Goal: Use online tool/utility: Utilize a website feature to perform a specific function

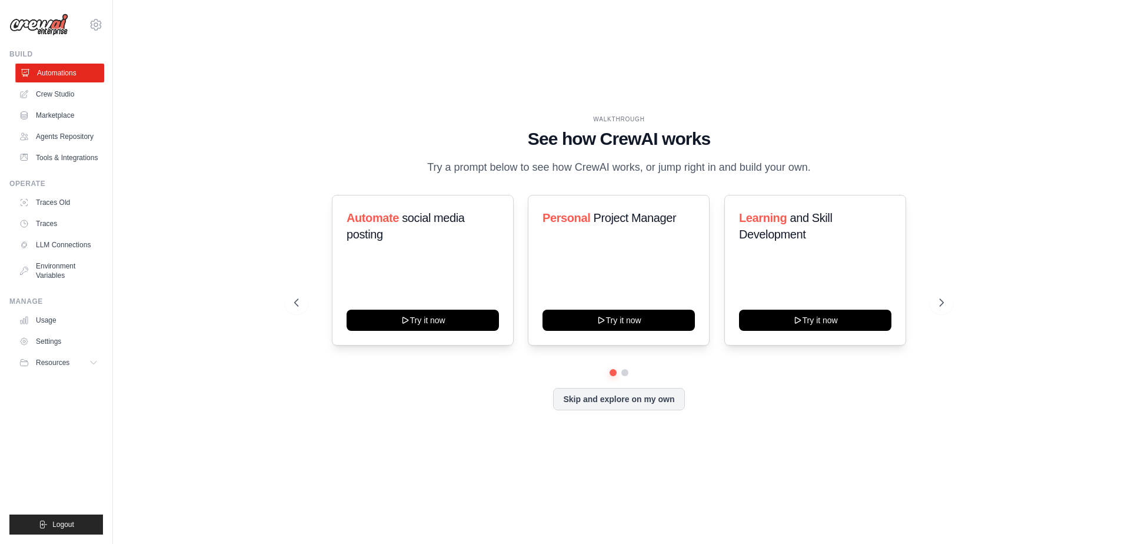
click at [69, 79] on link "Automations" at bounding box center [59, 73] width 89 height 19
click at [68, 95] on link "Crew Studio" at bounding box center [59, 94] width 89 height 19
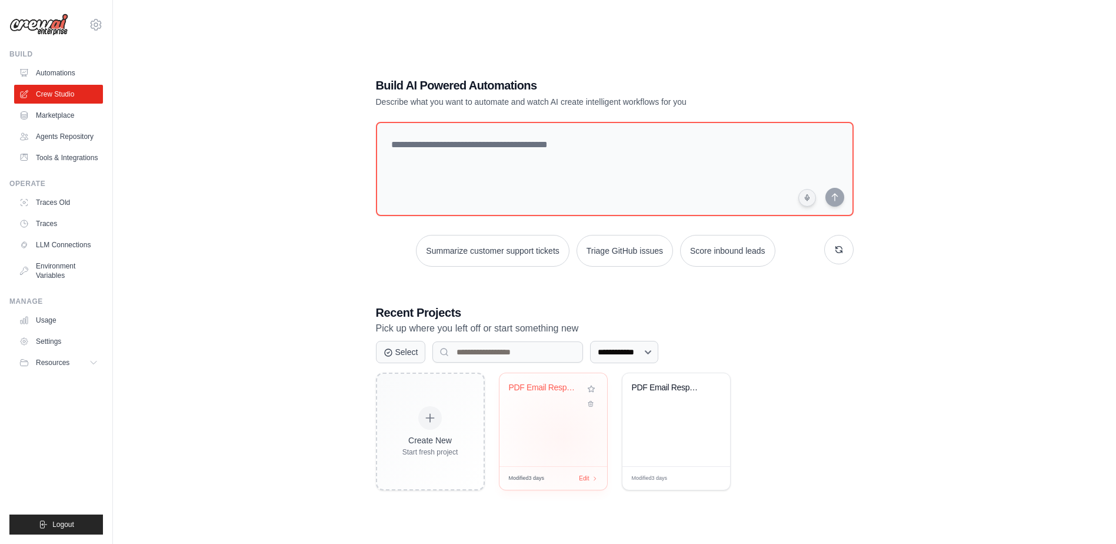
click at [561, 437] on div "PDF Email Response Generator" at bounding box center [554, 419] width 108 height 93
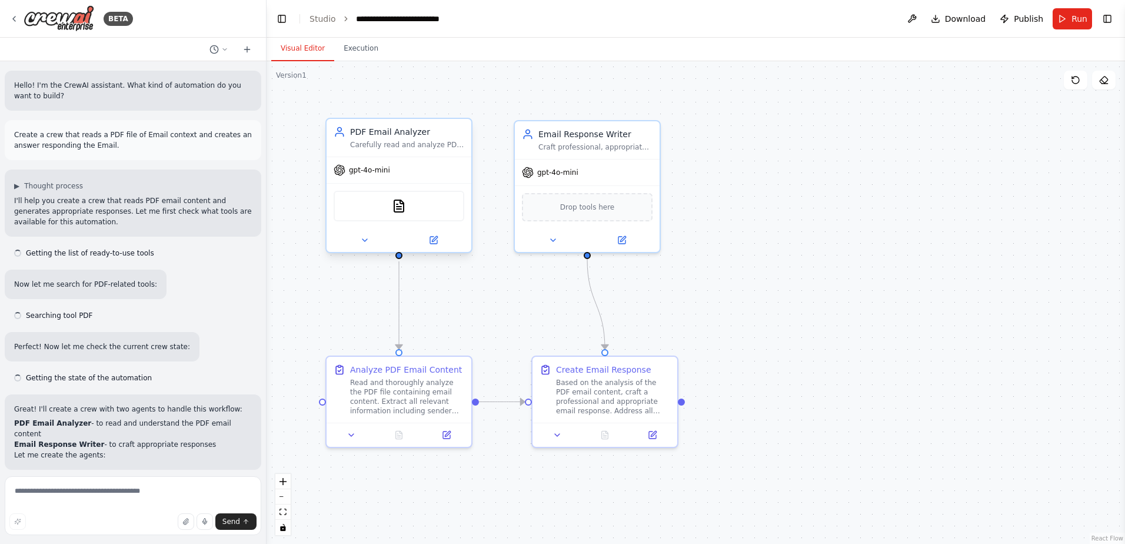
scroll to position [800, 0]
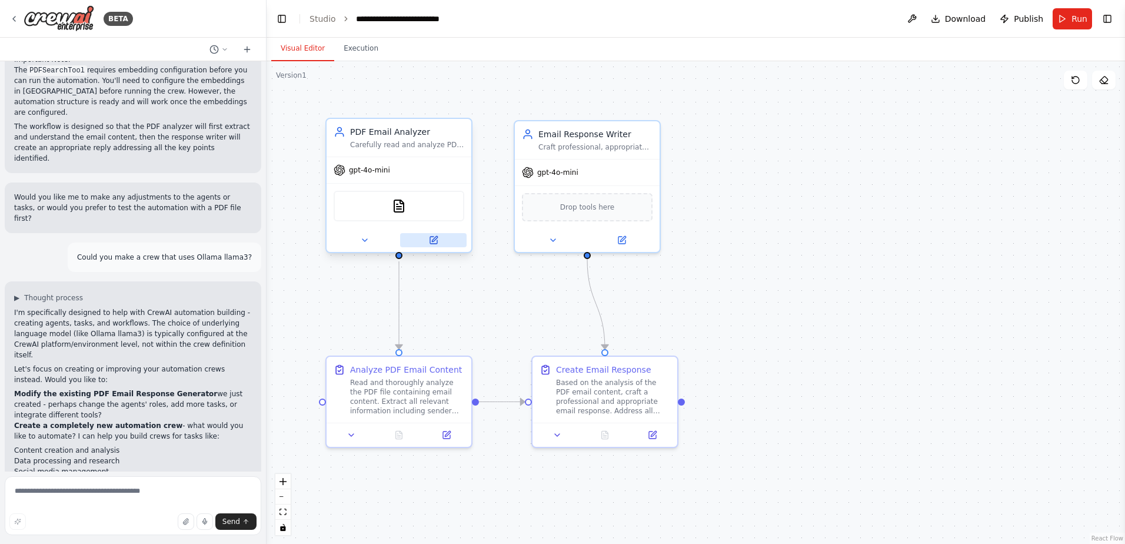
click at [438, 235] on button at bounding box center [433, 240] width 66 height 14
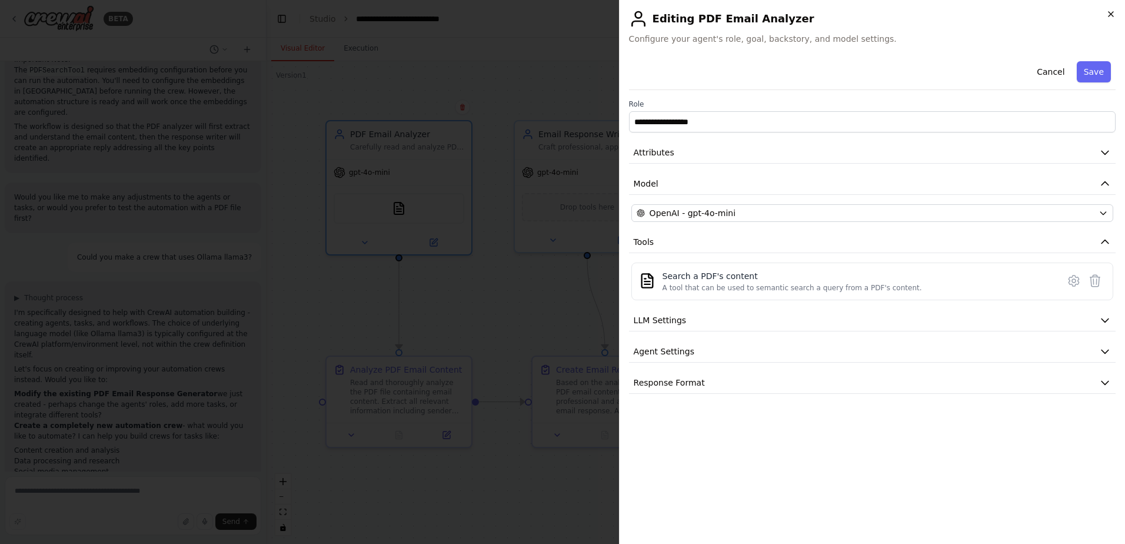
click at [1109, 18] on icon "button" at bounding box center [1110, 13] width 9 height 9
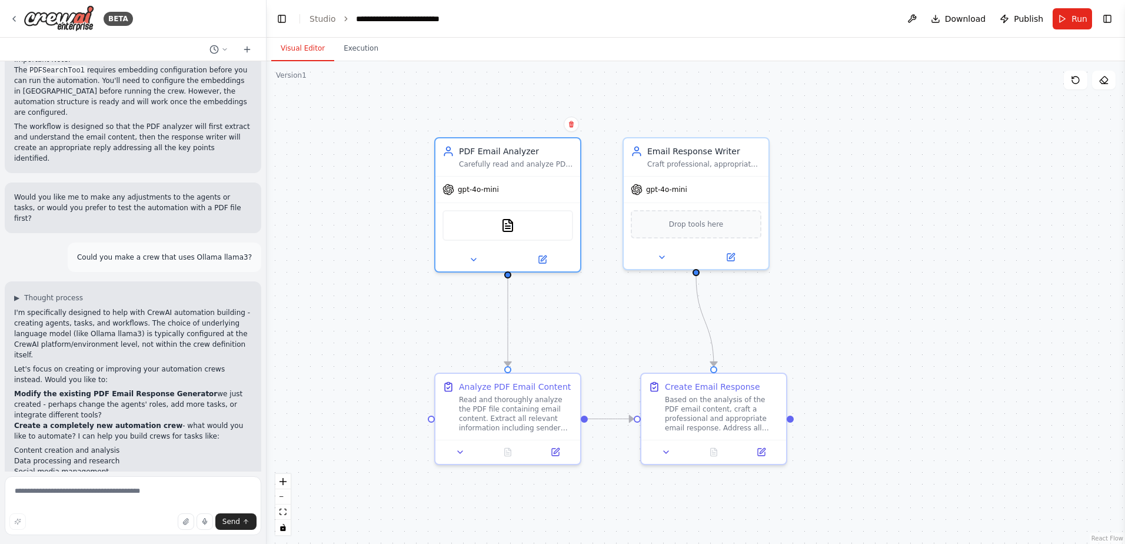
drag, startPoint x: 757, startPoint y: 228, endPoint x: 865, endPoint y: 241, distance: 108.5
click at [865, 241] on div ".deletable-edge-delete-btn { width: 20px; height: 20px; border: 0px solid #ffff…" at bounding box center [696, 302] width 859 height 483
click at [1060, 18] on button "Run" at bounding box center [1072, 18] width 39 height 21
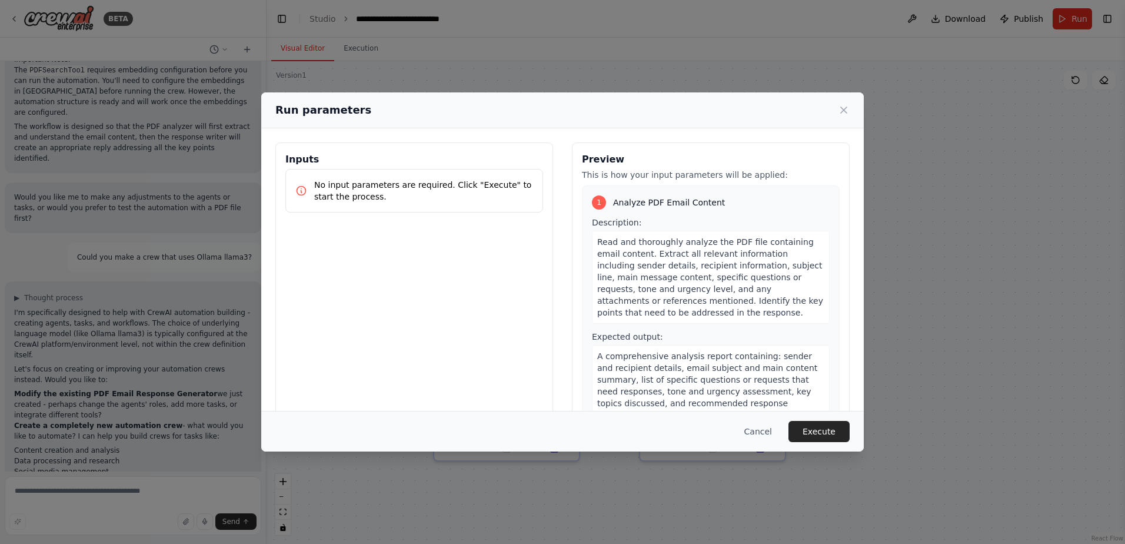
click at [441, 186] on p "No input parameters are required. Click "Execute" to start the process." at bounding box center [423, 191] width 219 height 24
click at [791, 428] on div "Cancel Execute" at bounding box center [562, 431] width 574 height 21
click at [781, 429] on button "Cancel" at bounding box center [758, 431] width 46 height 21
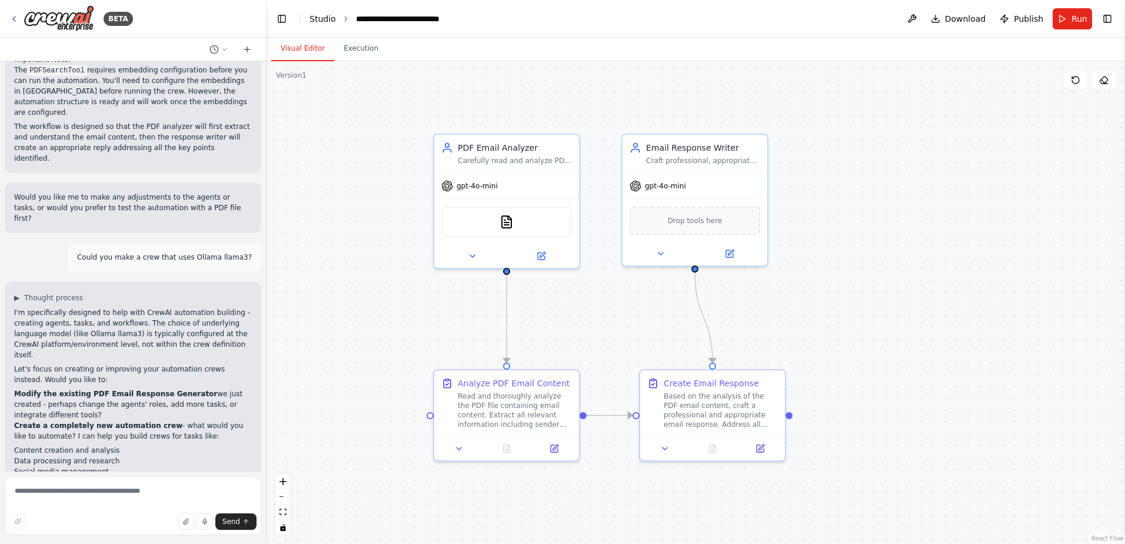
click at [314, 20] on link "Studio" at bounding box center [323, 18] width 26 height 9
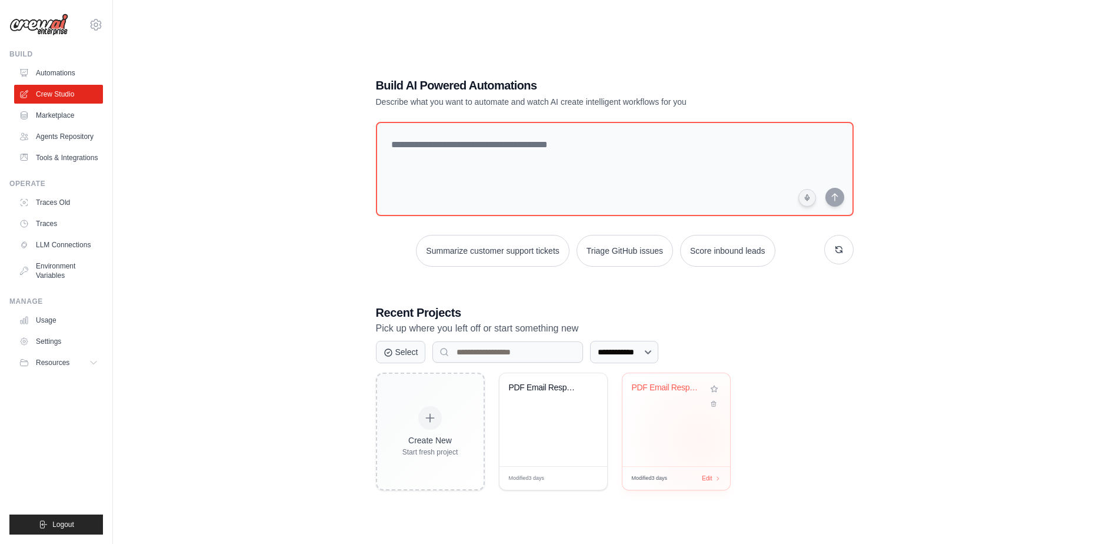
click at [700, 445] on div "PDF Email Response Generator" at bounding box center [677, 419] width 108 height 93
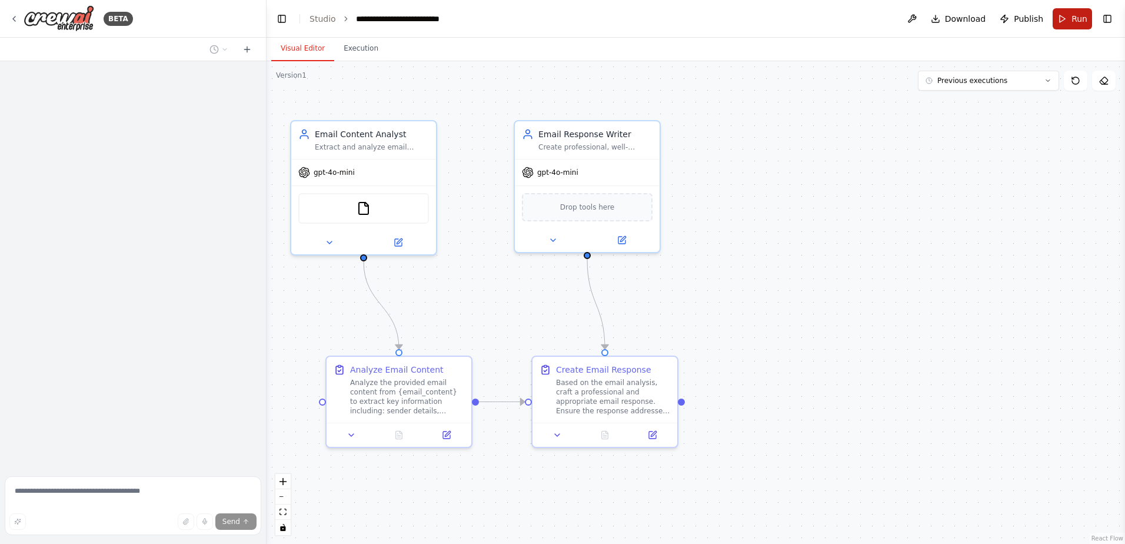
click at [1079, 19] on span "Run" at bounding box center [1080, 19] width 16 height 12
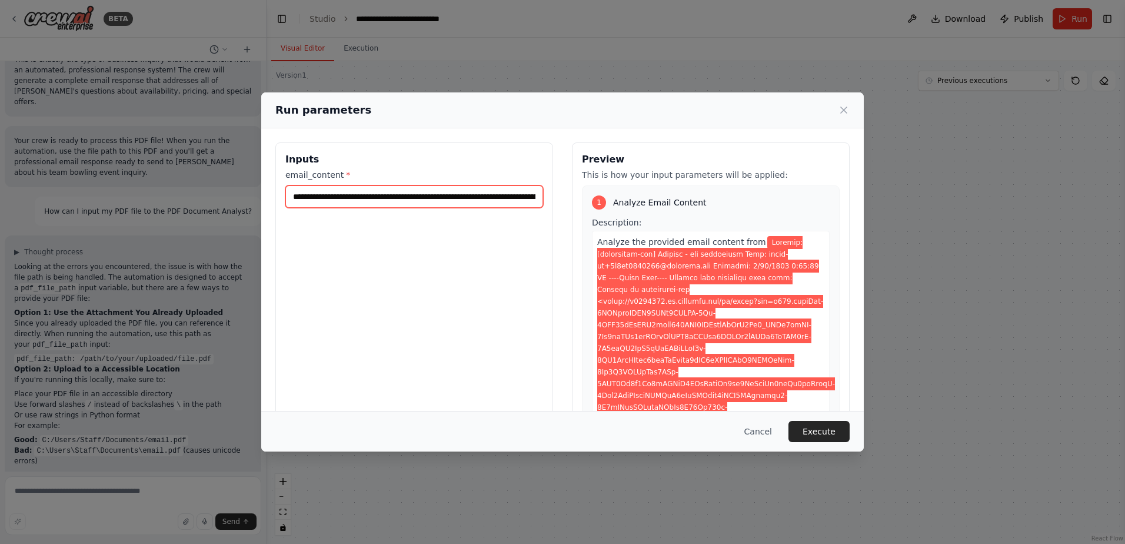
click at [320, 192] on input "email_content *" at bounding box center [414, 196] width 258 height 22
paste input "text"
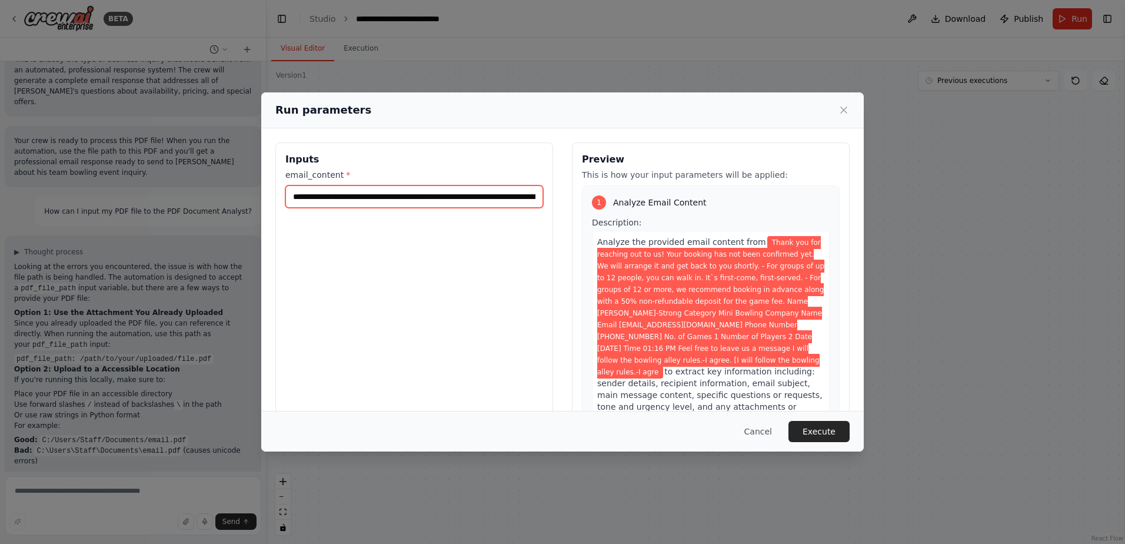
scroll to position [0, 2135]
type input "**********"
click at [843, 435] on button "Execute" at bounding box center [819, 431] width 61 height 21
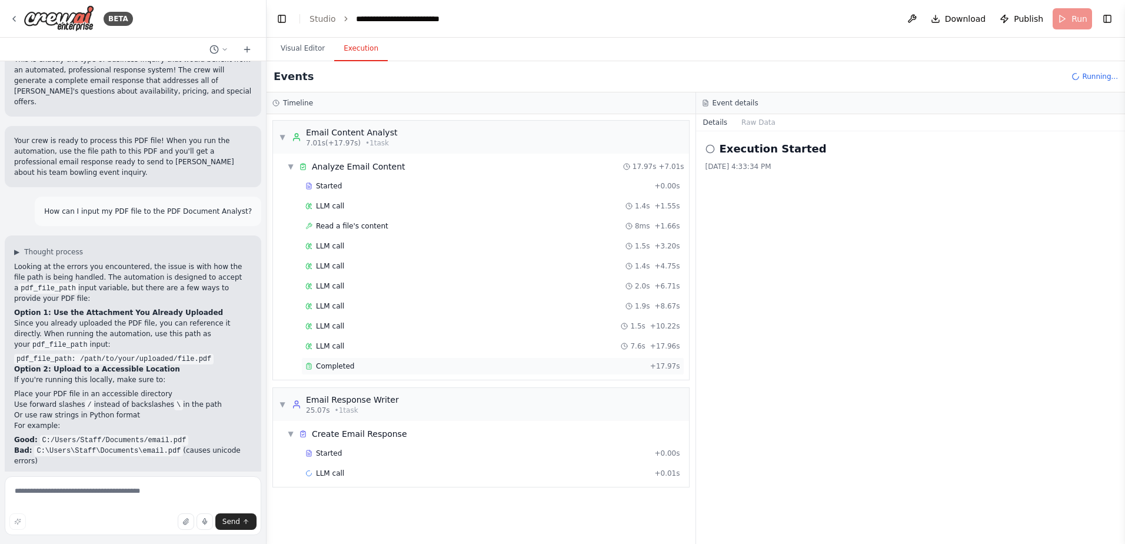
click at [361, 365] on div "Completed" at bounding box center [475, 365] width 340 height 9
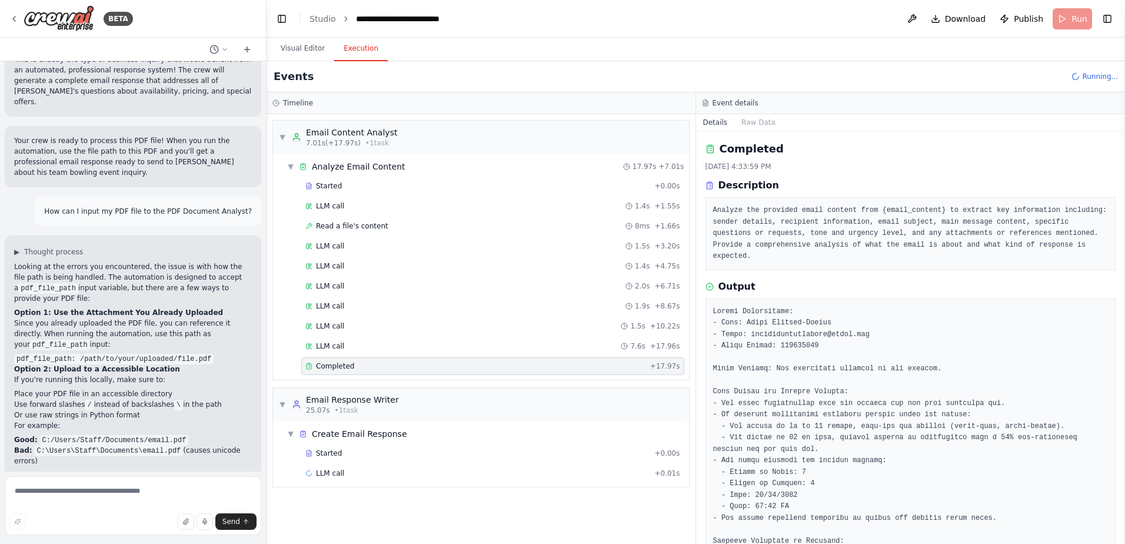
drag, startPoint x: 1126, startPoint y: 284, endPoint x: 1126, endPoint y: 321, distance: 37.1
click at [1125, 321] on html "BETA Create a crew that reads a PDF file of Email context and creates an answer…" at bounding box center [562, 272] width 1125 height 544
click at [1123, 321] on button "Toggle Sidebar" at bounding box center [1124, 272] width 9 height 544
click at [331, 489] on span "Completed" at bounding box center [335, 492] width 38 height 9
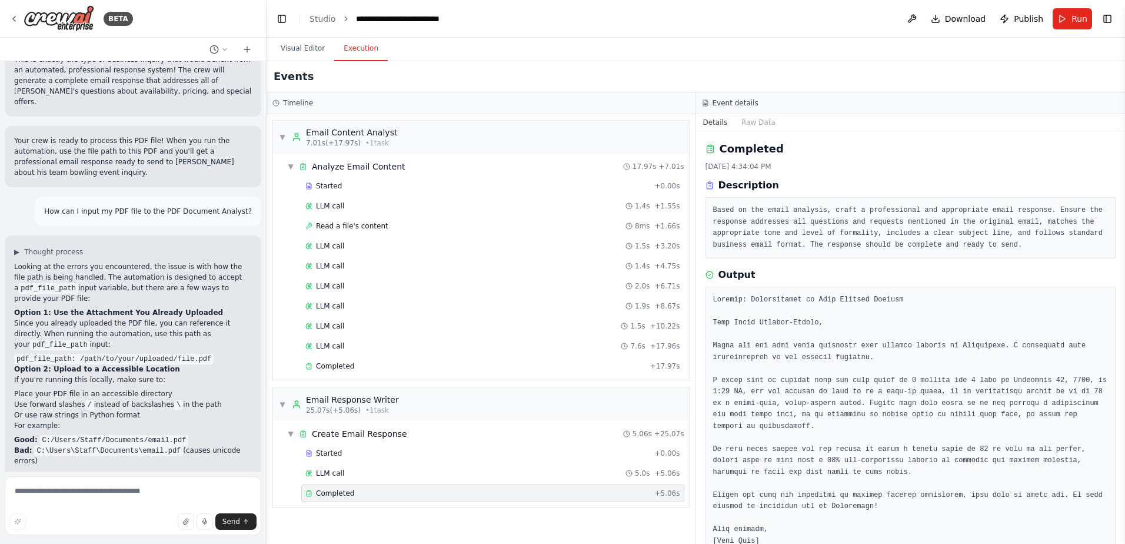
drag, startPoint x: 1127, startPoint y: 270, endPoint x: 1127, endPoint y: 285, distance: 15.9
click at [1125, 285] on html "BETA Create a crew that reads a PDF file of Email context and creates an answer…" at bounding box center [562, 272] width 1125 height 544
drag, startPoint x: 1121, startPoint y: 295, endPoint x: 1126, endPoint y: 323, distance: 28.6
click at [1125, 323] on html "BETA Create a crew that reads a PDF file of Email context and creates an answer…" at bounding box center [562, 272] width 1125 height 544
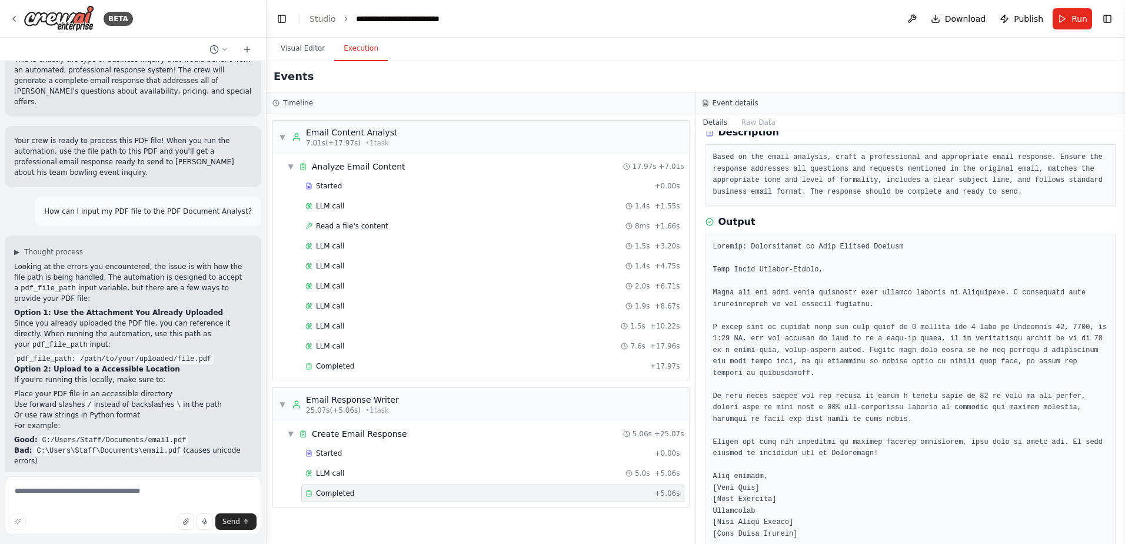
scroll to position [64, 0]
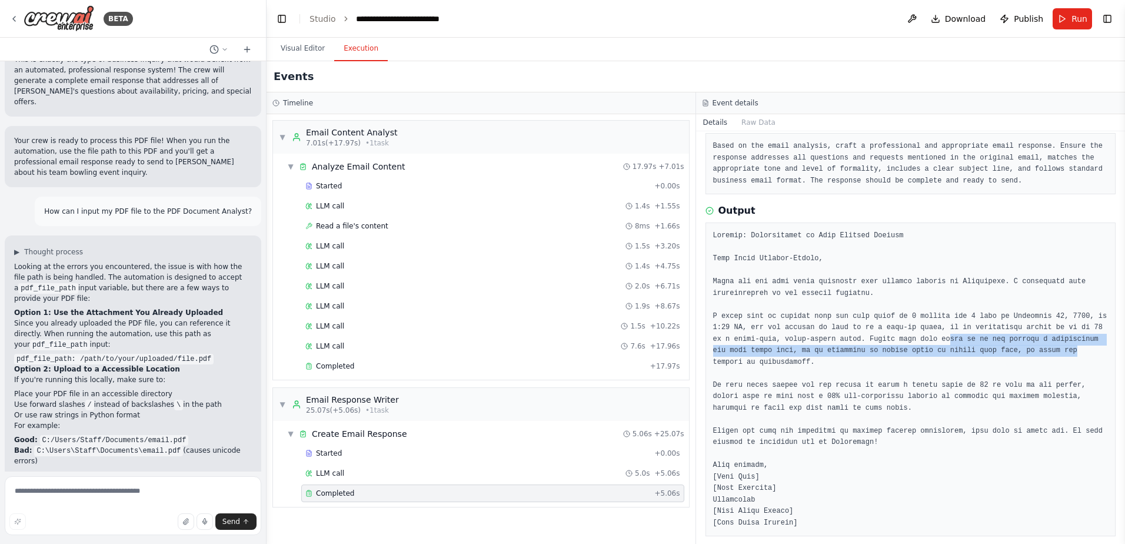
drag, startPoint x: 886, startPoint y: 344, endPoint x: 990, endPoint y: 349, distance: 103.7
click at [990, 349] on pre at bounding box center [910, 379] width 395 height 298
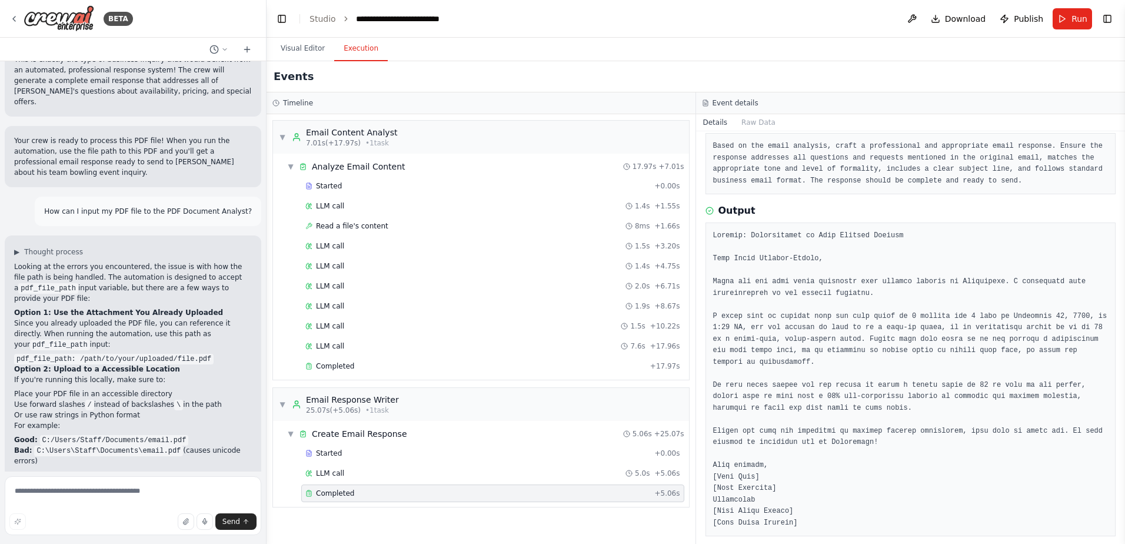
drag, startPoint x: 990, startPoint y: 349, endPoint x: 937, endPoint y: 372, distance: 57.2
click at [937, 372] on pre at bounding box center [910, 379] width 395 height 298
click at [817, 351] on pre at bounding box center [910, 379] width 395 height 298
drag, startPoint x: 803, startPoint y: 351, endPoint x: 1068, endPoint y: 358, distance: 264.9
click at [1068, 358] on pre at bounding box center [910, 379] width 395 height 298
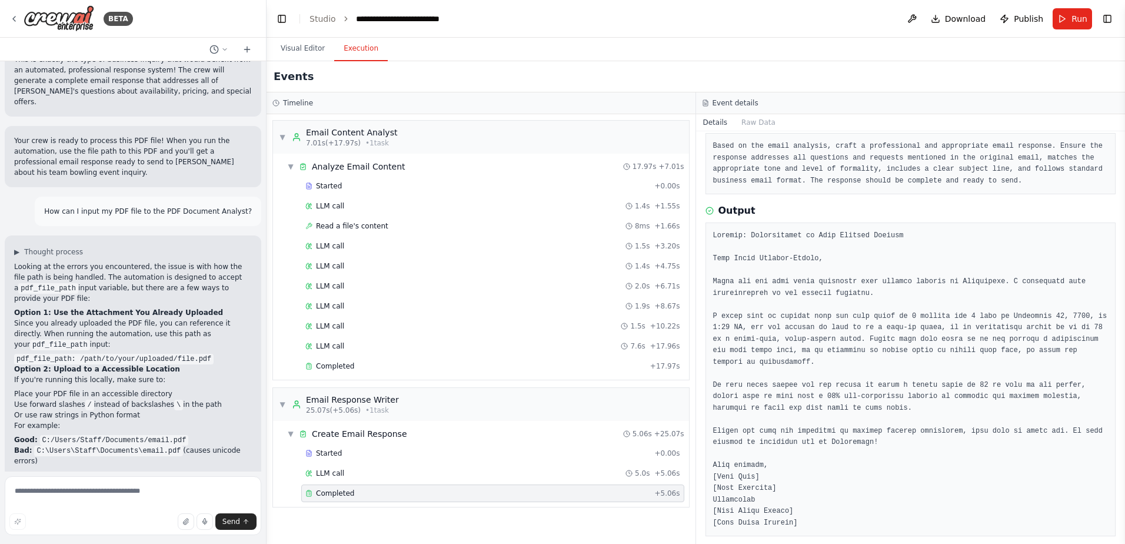
click at [810, 374] on pre at bounding box center [910, 379] width 395 height 298
drag, startPoint x: 861, startPoint y: 378, endPoint x: 921, endPoint y: 381, distance: 60.1
click at [921, 381] on div at bounding box center [911, 379] width 411 height 314
click at [852, 403] on pre at bounding box center [910, 379] width 395 height 298
drag, startPoint x: 791, startPoint y: 380, endPoint x: 911, endPoint y: 382, distance: 120.7
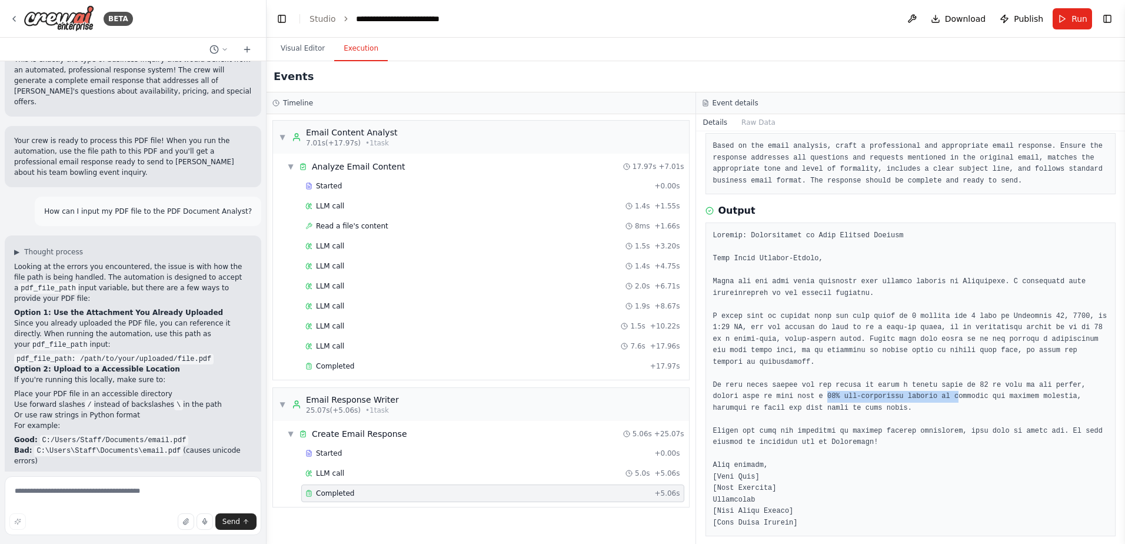
click at [911, 382] on pre at bounding box center [910, 379] width 395 height 298
drag, startPoint x: 911, startPoint y: 382, endPoint x: 937, endPoint y: 465, distance: 87.5
click at [937, 465] on pre at bounding box center [910, 379] width 395 height 298
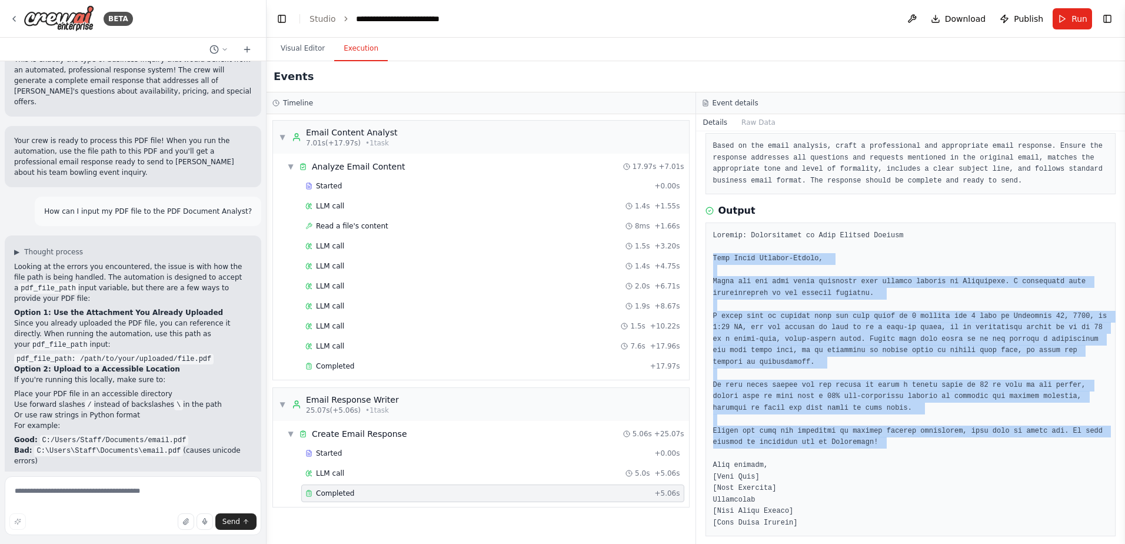
drag, startPoint x: 886, startPoint y: 430, endPoint x: 708, endPoint y: 255, distance: 248.8
click at [708, 255] on div at bounding box center [911, 379] width 411 height 314
copy pre "Dear [PERSON_NAME]-Strong, Thank you for your email regarding your bowling inqu…"
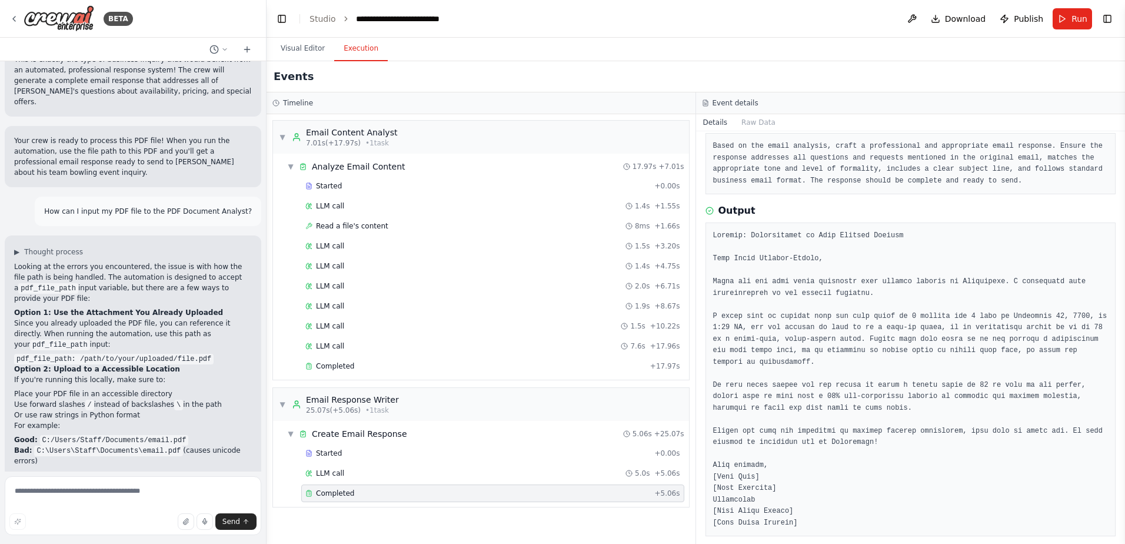
click at [909, 247] on pre at bounding box center [910, 379] width 395 height 298
click at [296, 49] on button "Visual Editor" at bounding box center [302, 48] width 63 height 25
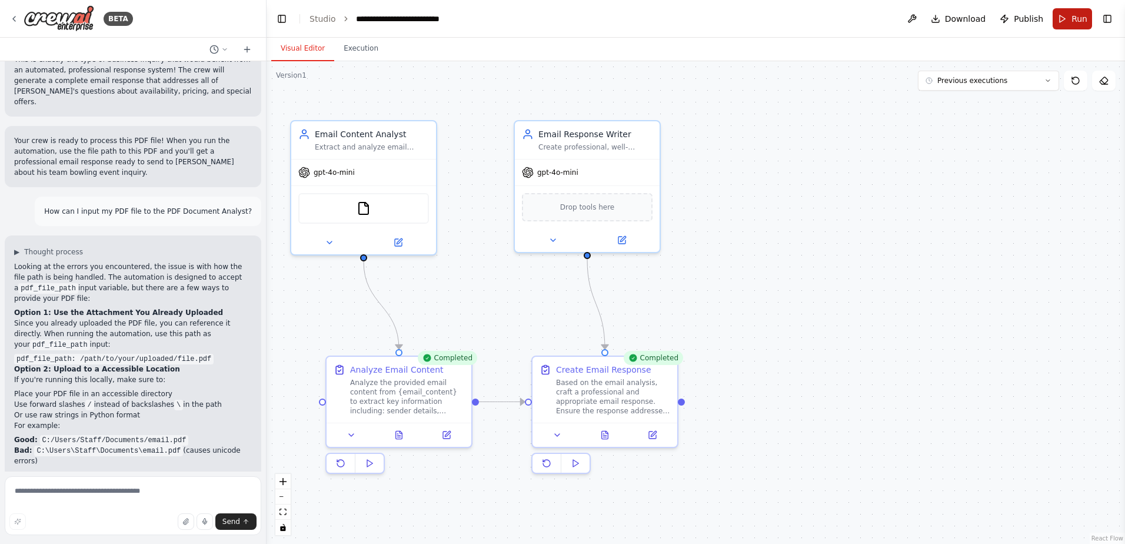
click at [1080, 15] on span "Run" at bounding box center [1080, 19] width 16 height 12
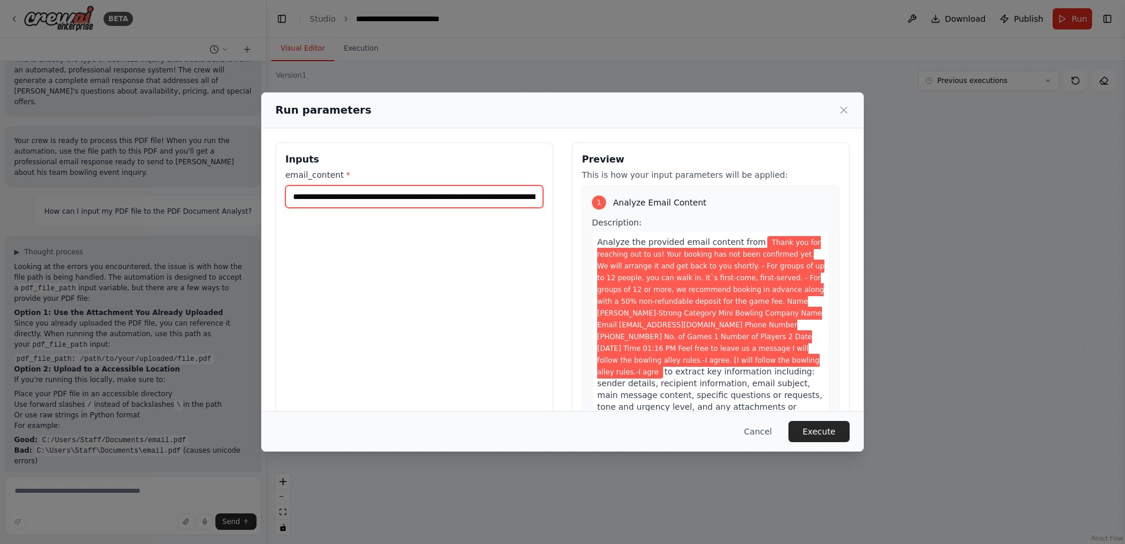
click at [478, 189] on input "**********" at bounding box center [414, 196] width 258 height 22
paste input "**********"
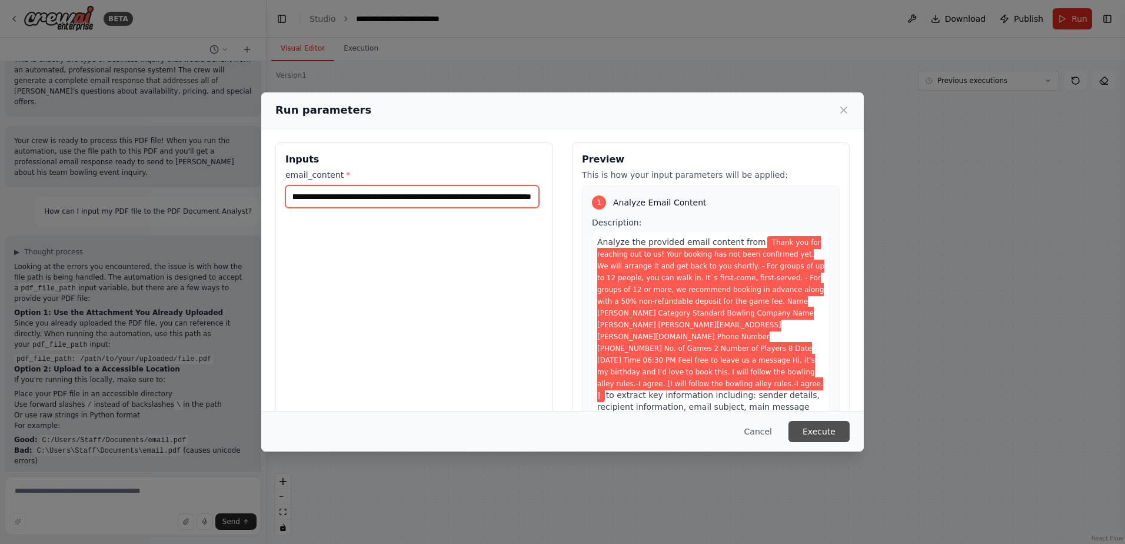
type input "**********"
click at [837, 438] on button "Execute" at bounding box center [819, 431] width 61 height 21
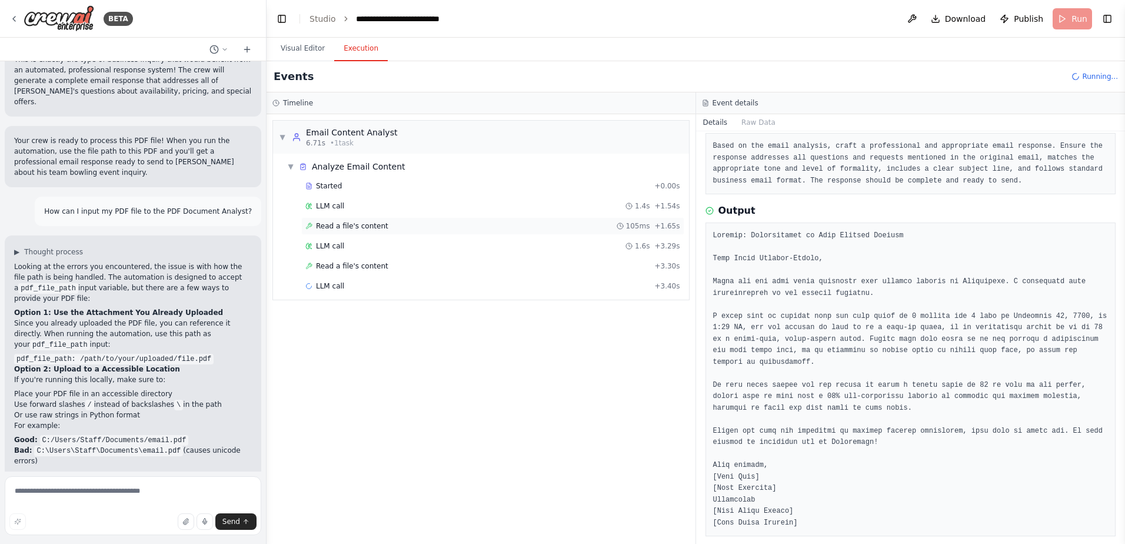
click at [381, 227] on div "Read a file's content 105ms + 1.65s" at bounding box center [492, 225] width 375 height 9
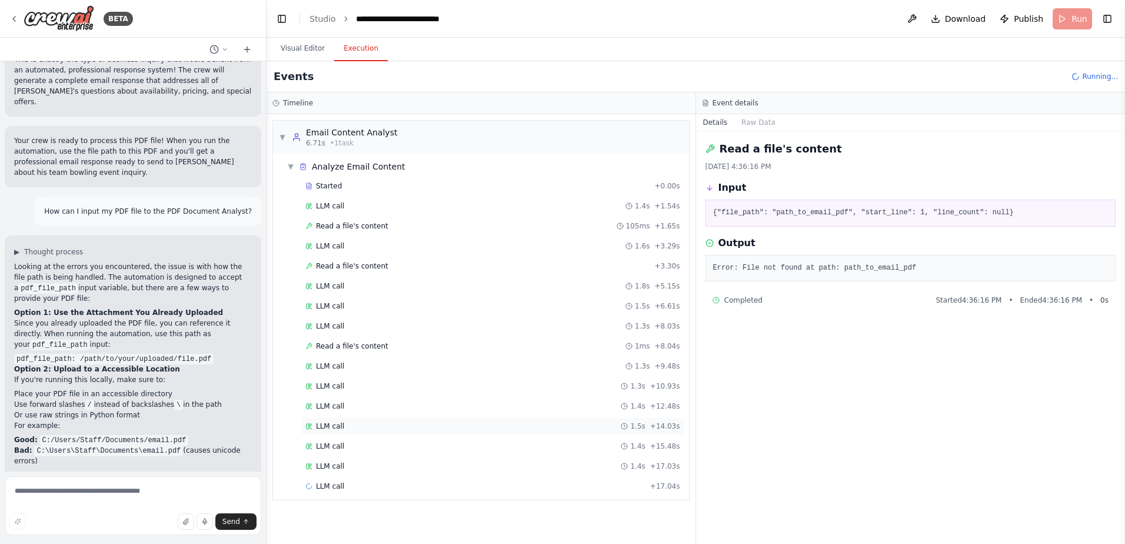
click at [420, 432] on div "LLM call 1.5s + 14.03s" at bounding box center [492, 426] width 383 height 18
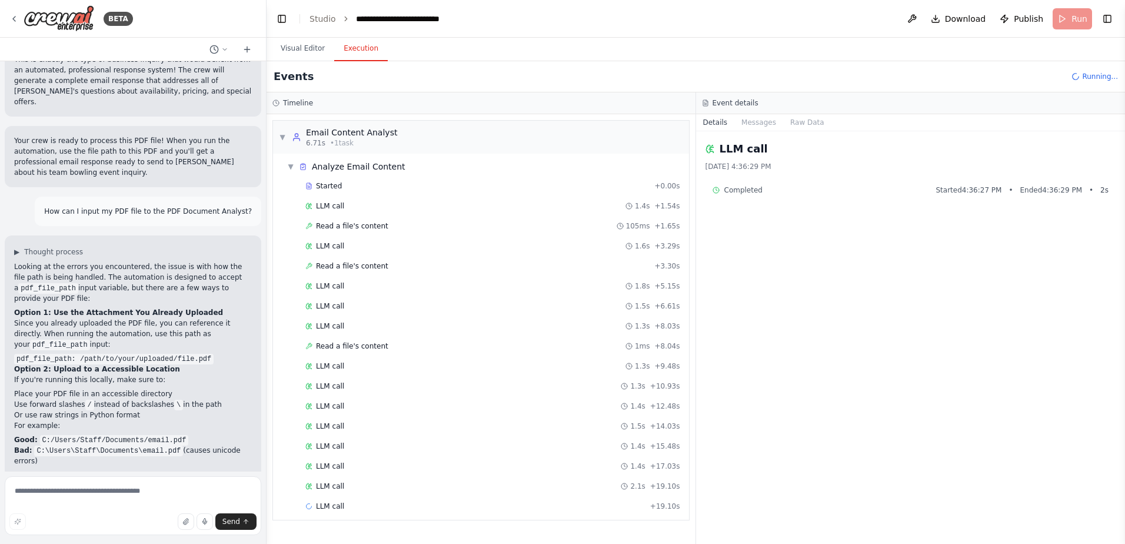
click at [420, 455] on div "Started + 0.00s LLM call 1.4s + 1.54s Read a file's content 105ms + 1.65s LLM c…" at bounding box center [485, 347] width 407 height 340
click at [395, 472] on div "LLM call 1.4s + 17.03s" at bounding box center [492, 466] width 383 height 18
click at [315, 485] on div "LLM call" at bounding box center [324, 485] width 39 height 9
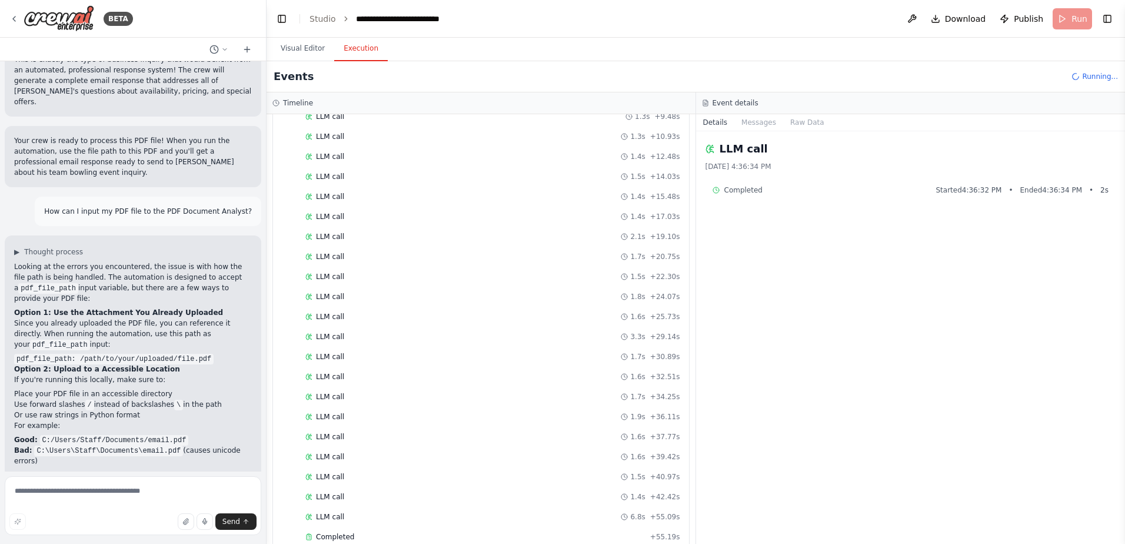
scroll to position [377, 0]
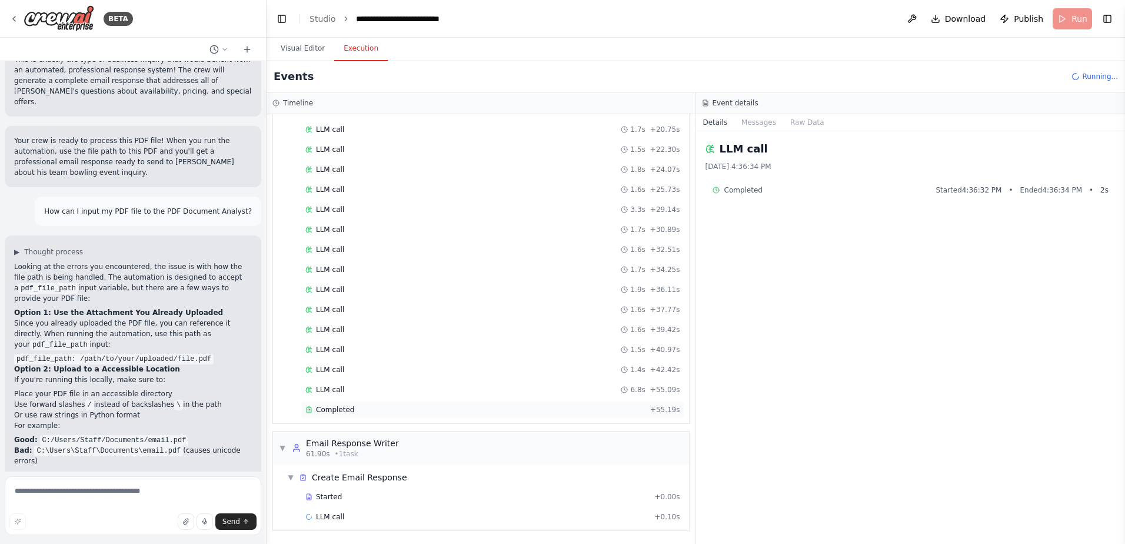
click at [382, 412] on div "Completed" at bounding box center [475, 409] width 340 height 9
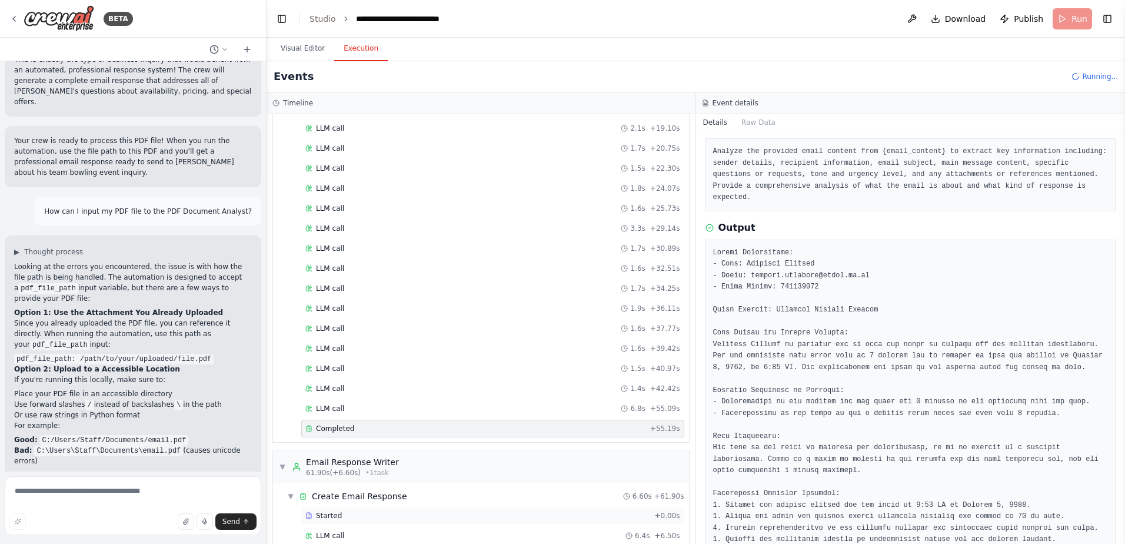
scroll to position [397, 0]
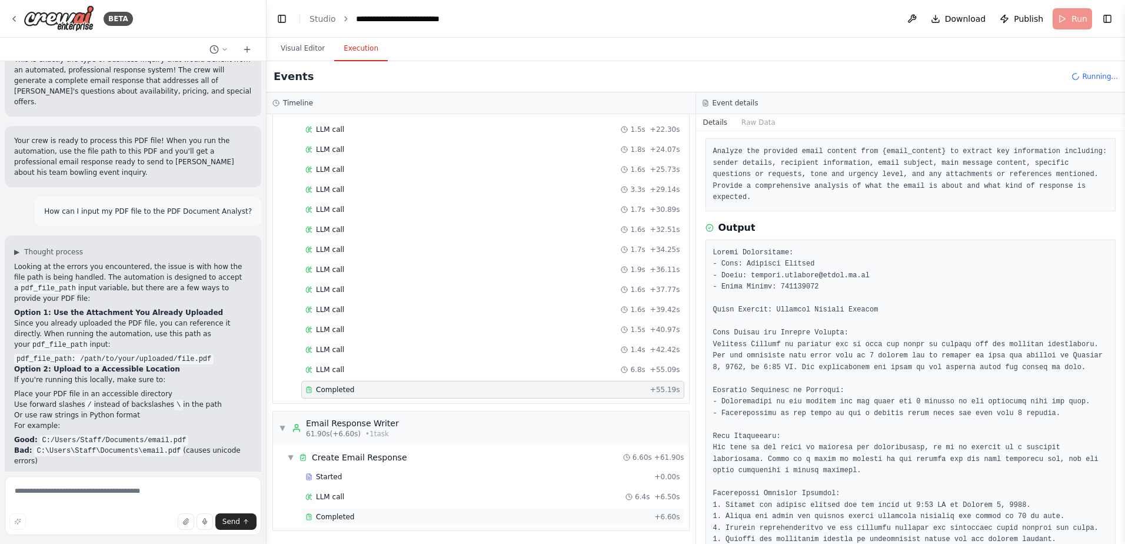
click at [370, 511] on div "Completed + 6.60s" at bounding box center [492, 517] width 383 height 18
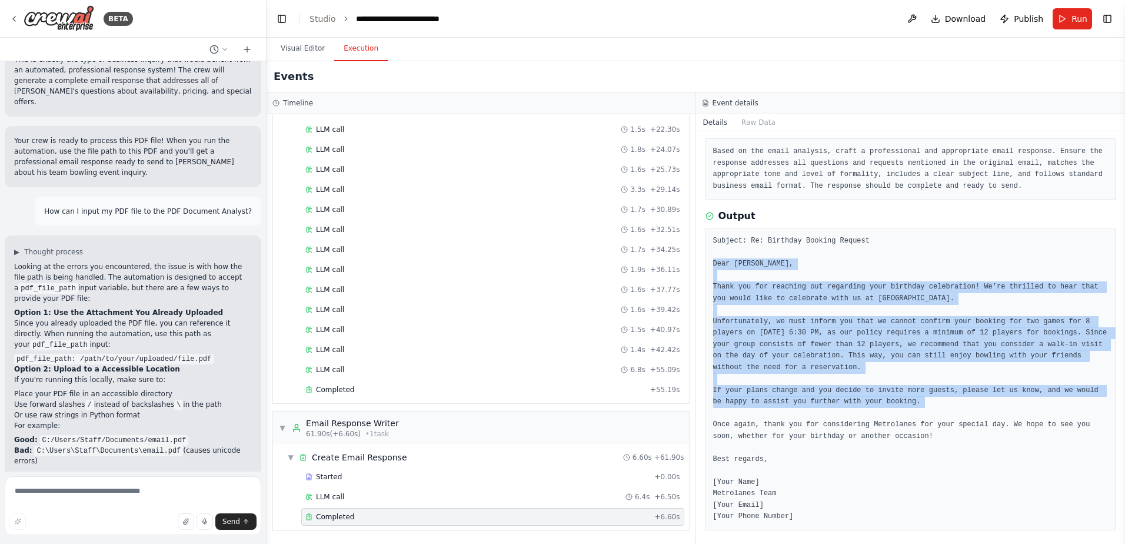
drag, startPoint x: 900, startPoint y: 400, endPoint x: 711, endPoint y: 265, distance: 231.6
click at [711, 265] on div "Subject: Re: Birthday Booking Request Dear [PERSON_NAME], Thank you for reachin…" at bounding box center [911, 379] width 411 height 302
copy pre "Dear [PERSON_NAME], Thank you for reaching out regarding your birthday celebrat…"
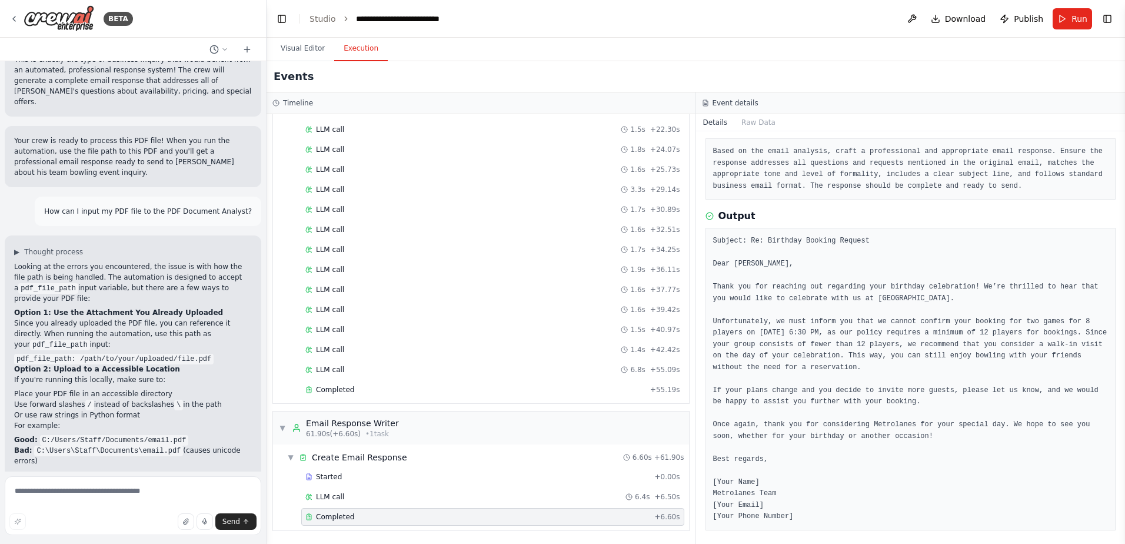
click at [921, 424] on pre "Subject: Re: Birthday Booking Request Dear [PERSON_NAME], Thank you for reachin…" at bounding box center [910, 378] width 395 height 287
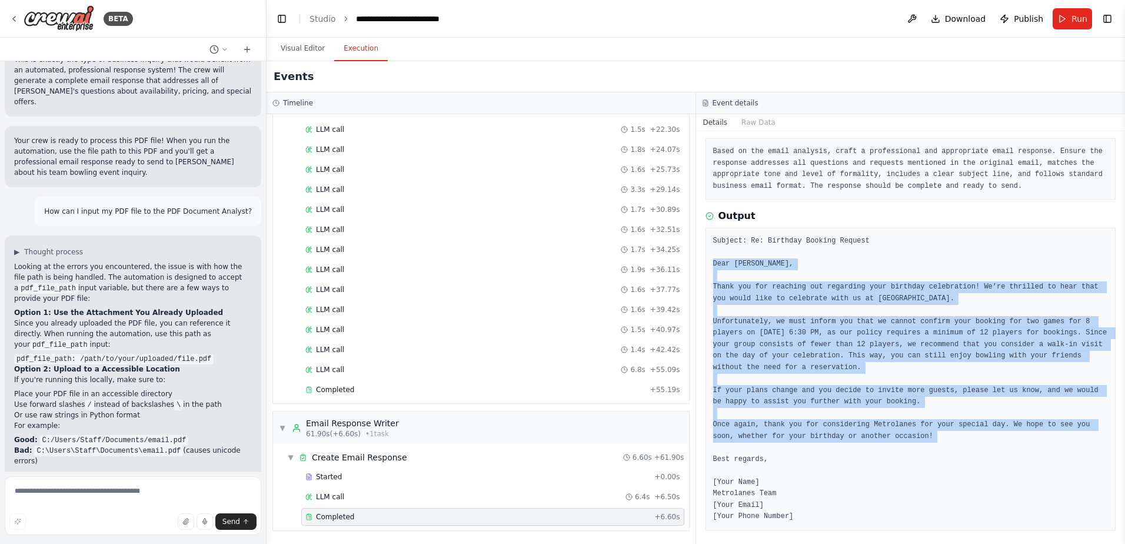
drag, startPoint x: 898, startPoint y: 435, endPoint x: 713, endPoint y: 263, distance: 253.1
click at [713, 263] on pre "Subject: Re: Birthday Booking Request Dear [PERSON_NAME], Thank you for reachin…" at bounding box center [910, 378] width 395 height 287
copy pre "Dear [PERSON_NAME], Thank you for reaching out regarding your birthday celebrat…"
click at [305, 48] on button "Visual Editor" at bounding box center [302, 48] width 63 height 25
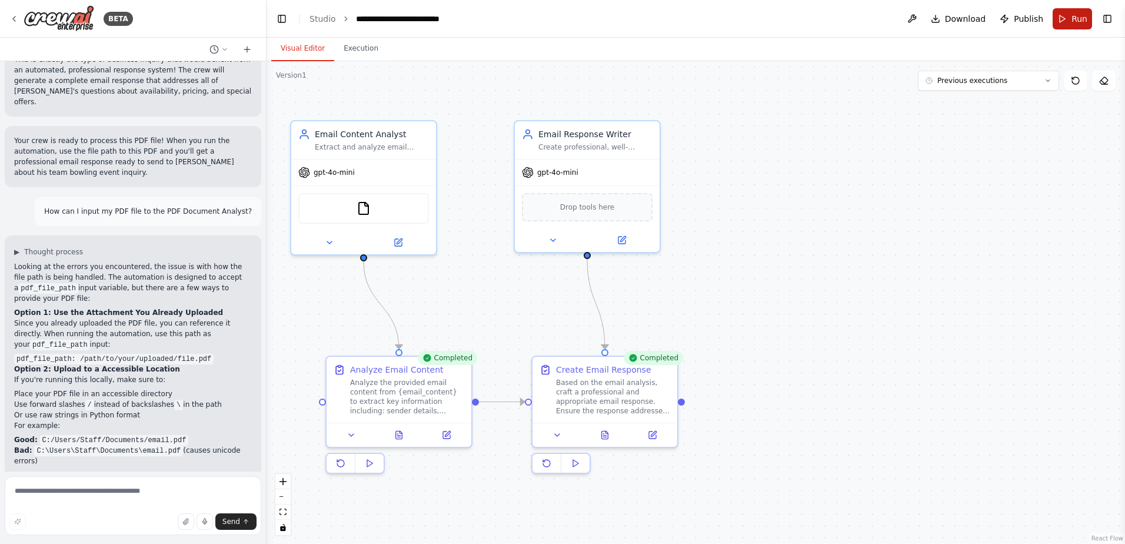
click at [1068, 8] on button "Run" at bounding box center [1072, 18] width 39 height 21
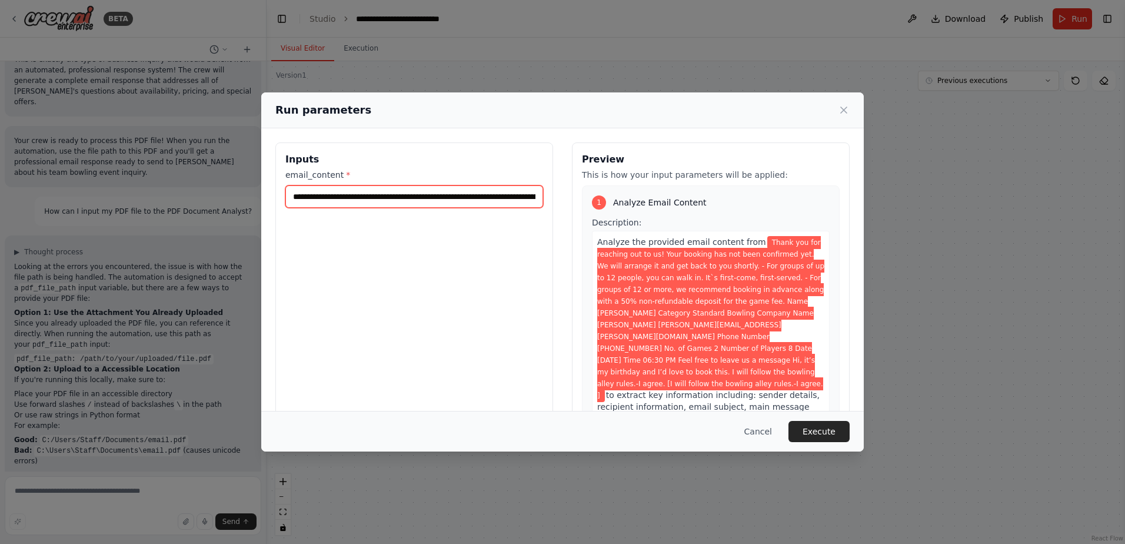
click at [517, 191] on input "**********" at bounding box center [414, 196] width 258 height 22
paste input "text"
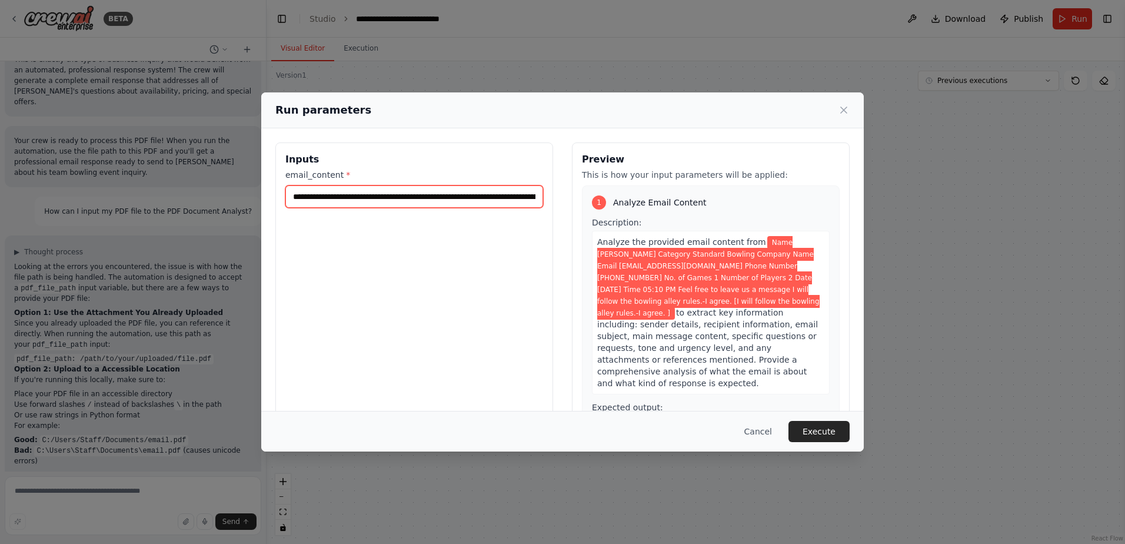
scroll to position [0, 926]
type input "**********"
click at [833, 431] on button "Execute" at bounding box center [819, 431] width 61 height 21
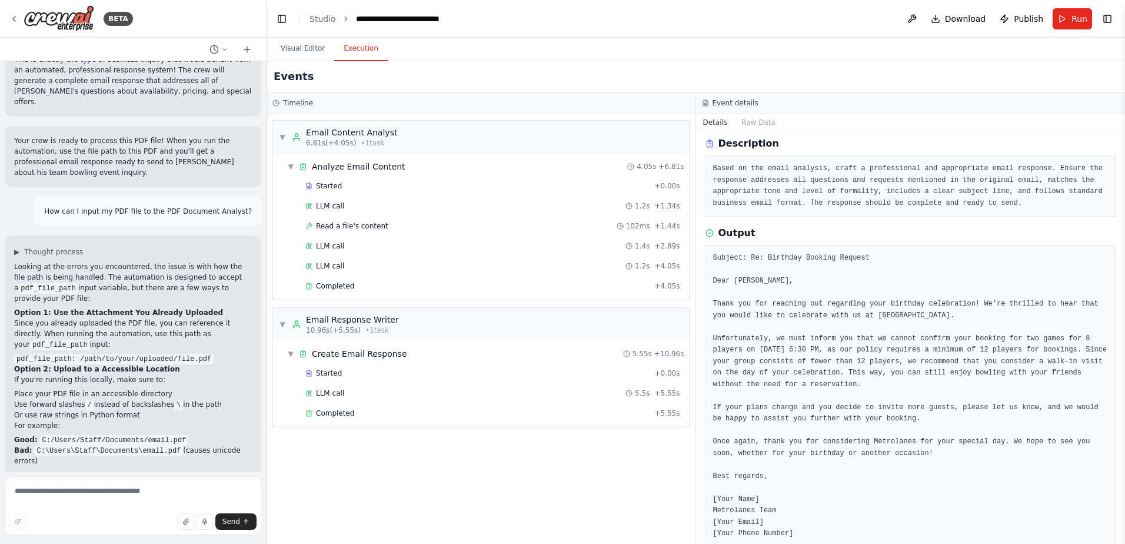
scroll to position [64, 0]
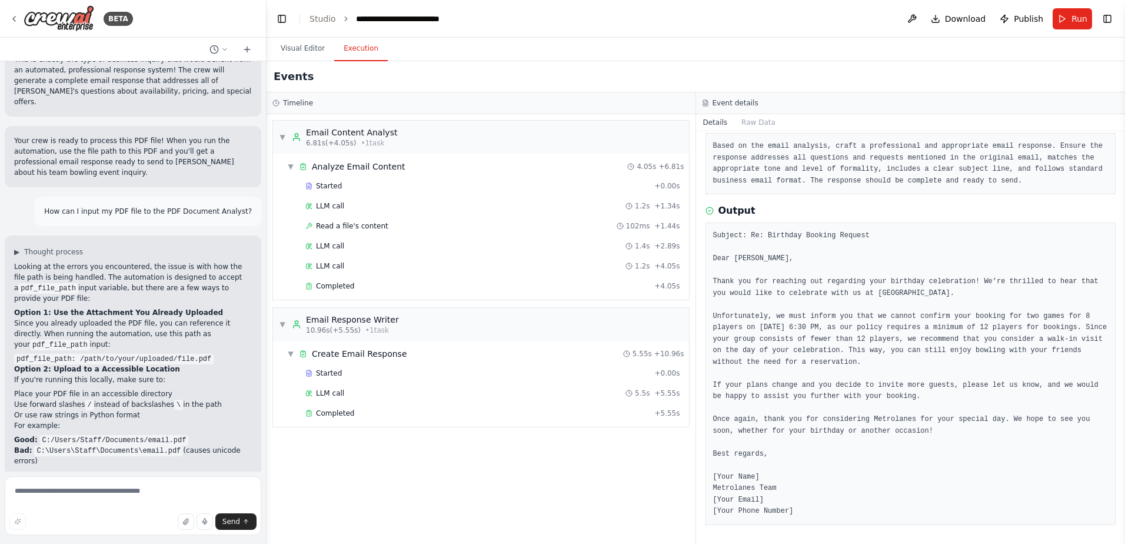
click at [488, 422] on div "Started + 0.00s LLM call 5.5s + 5.55s Completed + 5.55s" at bounding box center [485, 394] width 407 height 60
click at [488, 420] on div "Completed + 5.55s" at bounding box center [492, 413] width 383 height 18
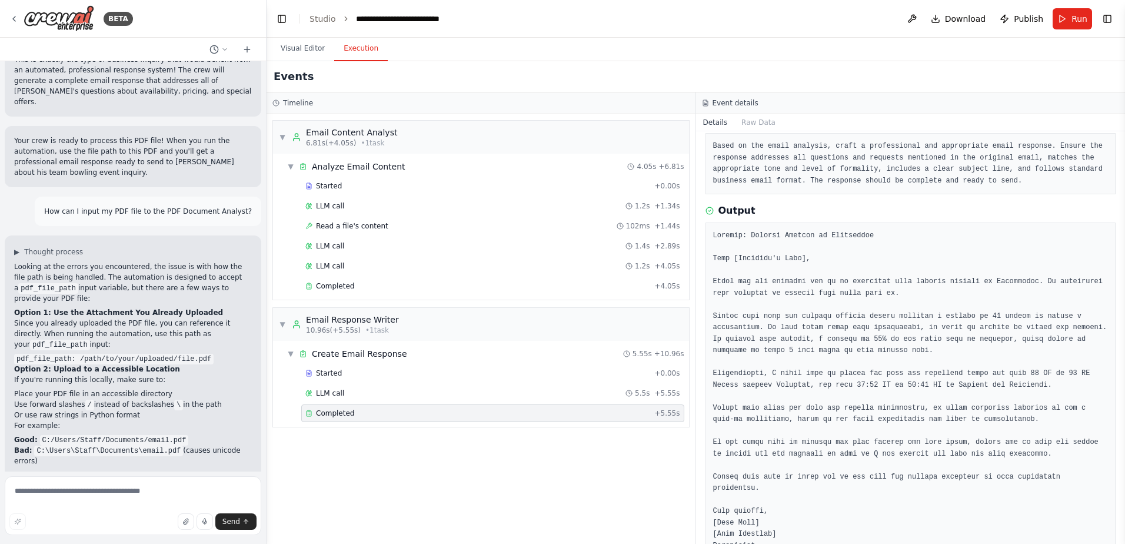
click at [1083, 307] on pre at bounding box center [910, 396] width 395 height 333
click at [438, 186] on div "Started" at bounding box center [477, 185] width 344 height 9
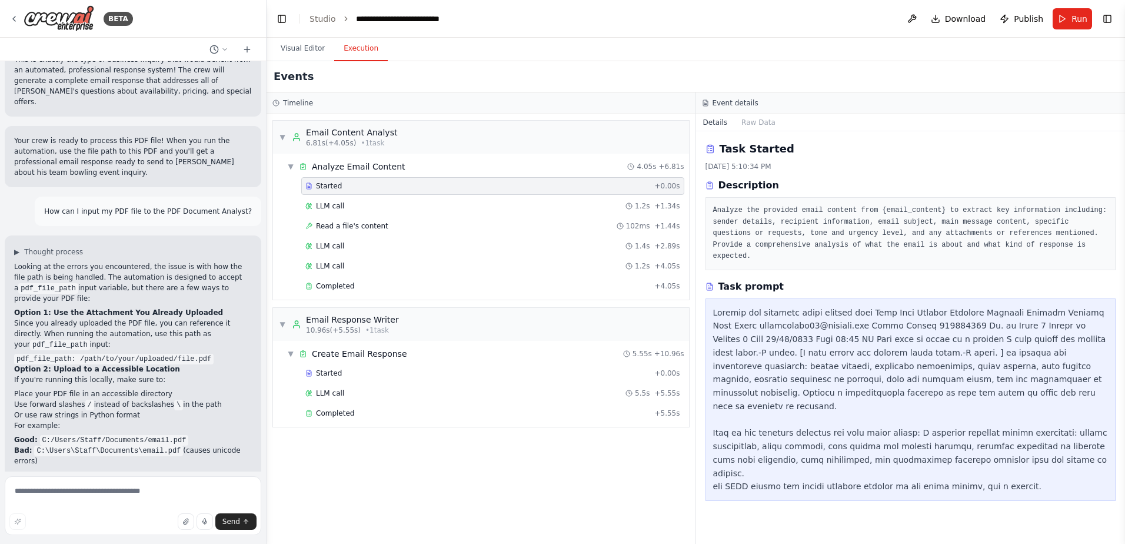
scroll to position [0, 0]
click at [419, 419] on div "Completed + 5.55s" at bounding box center [492, 413] width 383 height 18
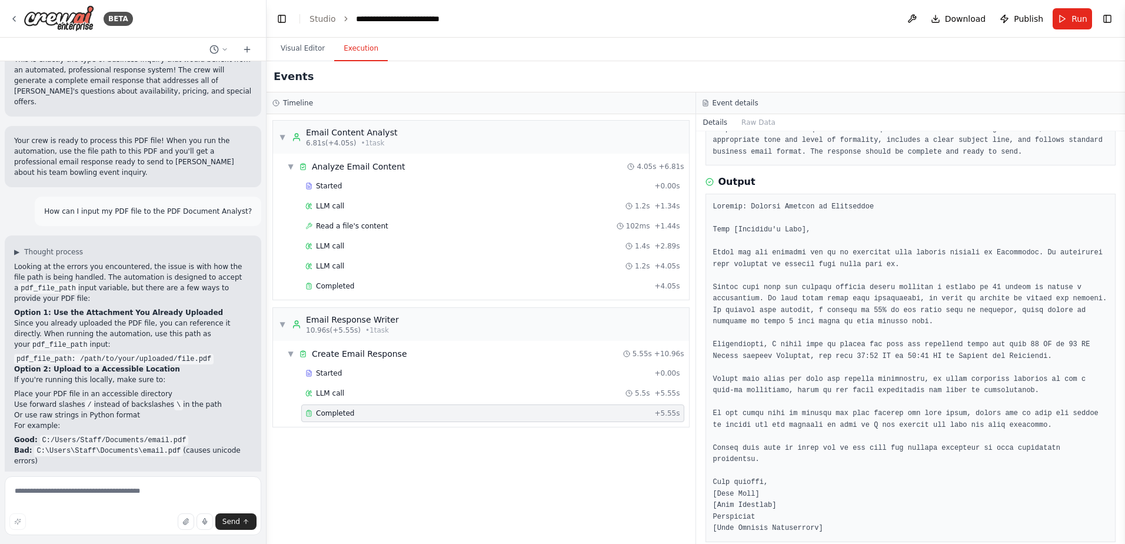
scroll to position [98, 0]
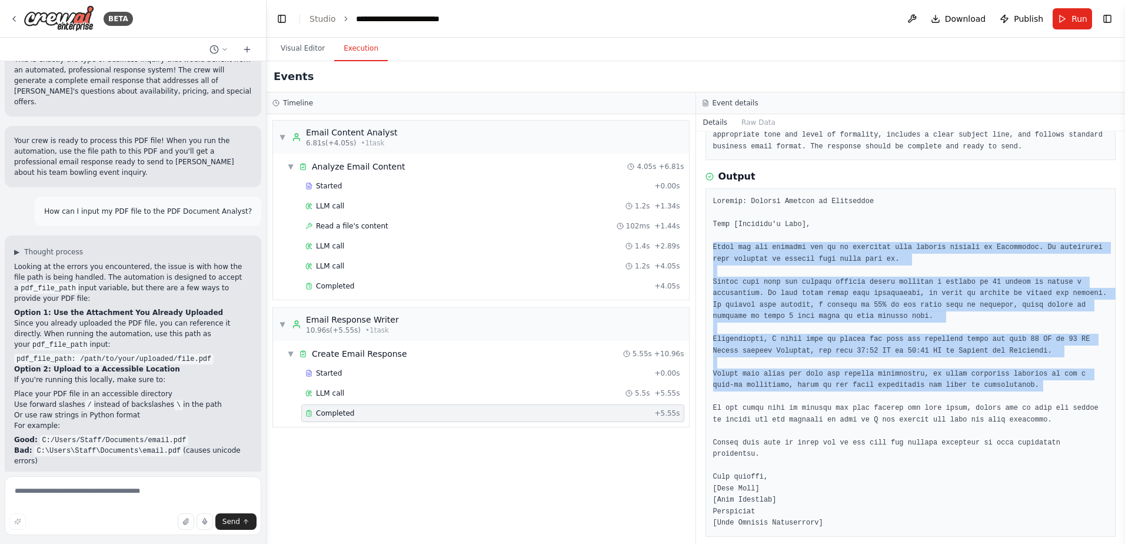
drag, startPoint x: 983, startPoint y: 387, endPoint x: 709, endPoint y: 248, distance: 307.6
click at [709, 248] on div at bounding box center [911, 362] width 411 height 348
drag, startPoint x: 709, startPoint y: 248, endPoint x: 859, endPoint y: 327, distance: 169.8
click at [859, 327] on pre at bounding box center [910, 362] width 395 height 333
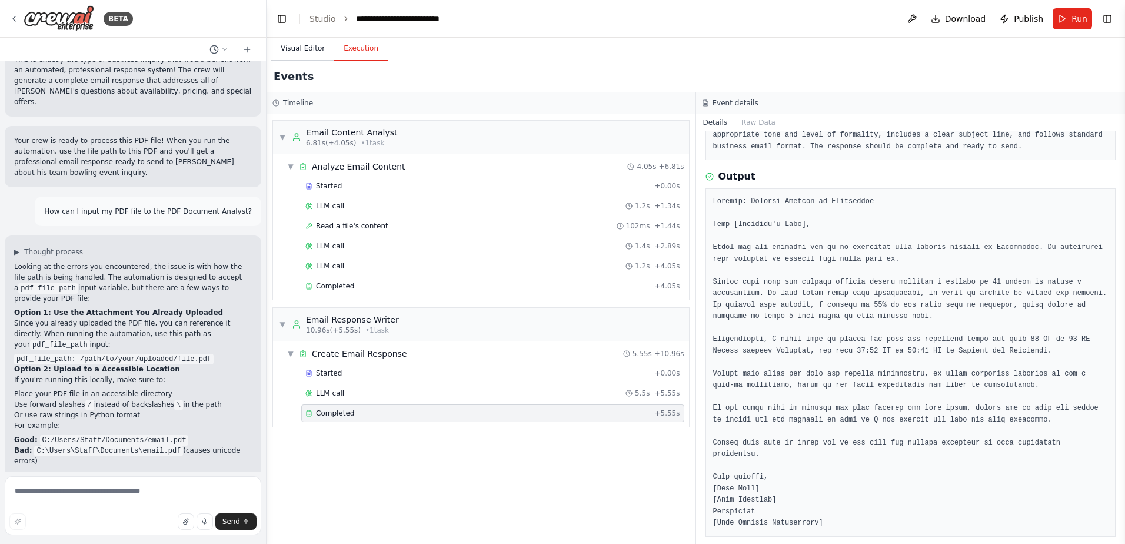
click at [301, 54] on button "Visual Editor" at bounding box center [302, 48] width 63 height 25
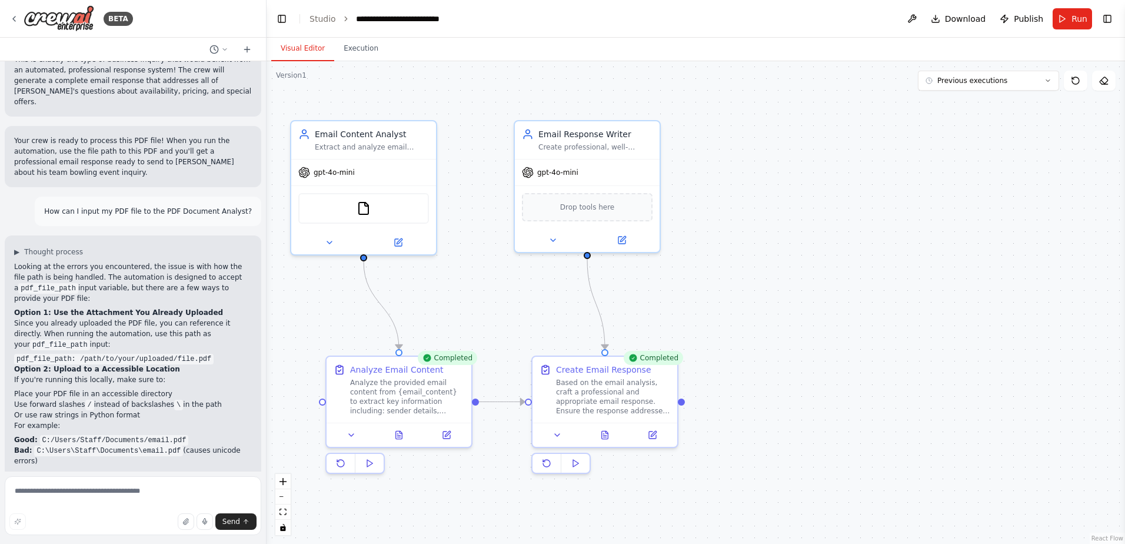
click at [1068, 7] on header "**********" at bounding box center [696, 19] width 859 height 38
click at [1067, 13] on button "Run" at bounding box center [1072, 18] width 39 height 21
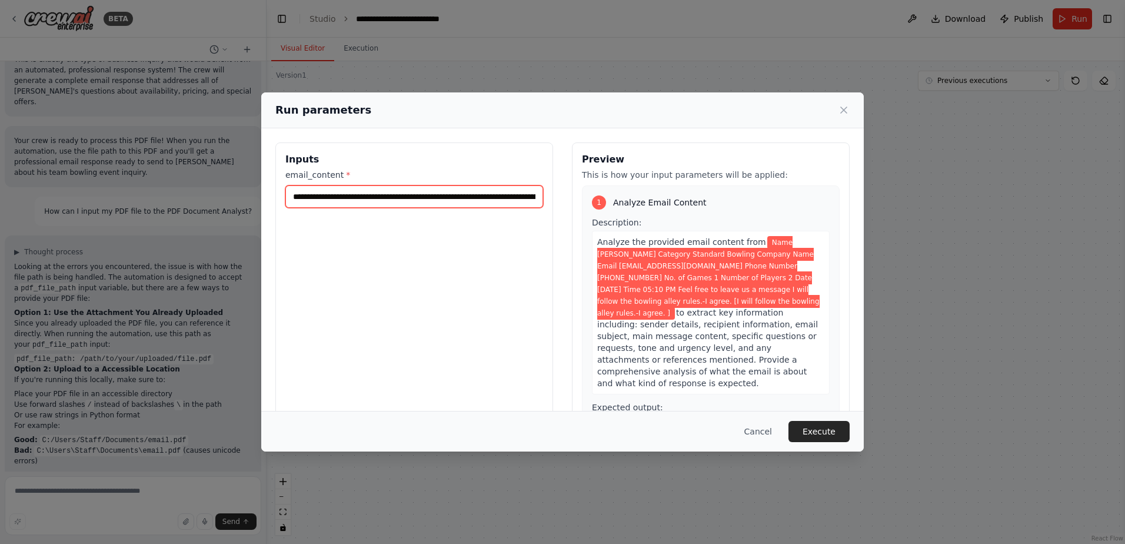
click at [497, 191] on input "**********" at bounding box center [414, 196] width 258 height 22
paste input "**********"
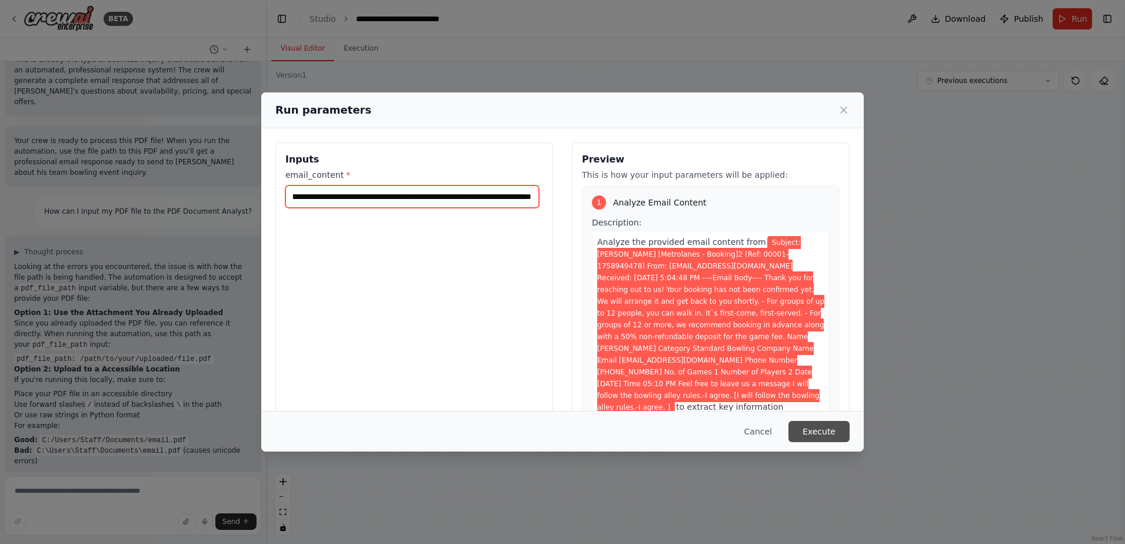
type input "**********"
click at [810, 436] on button "Execute" at bounding box center [819, 431] width 61 height 21
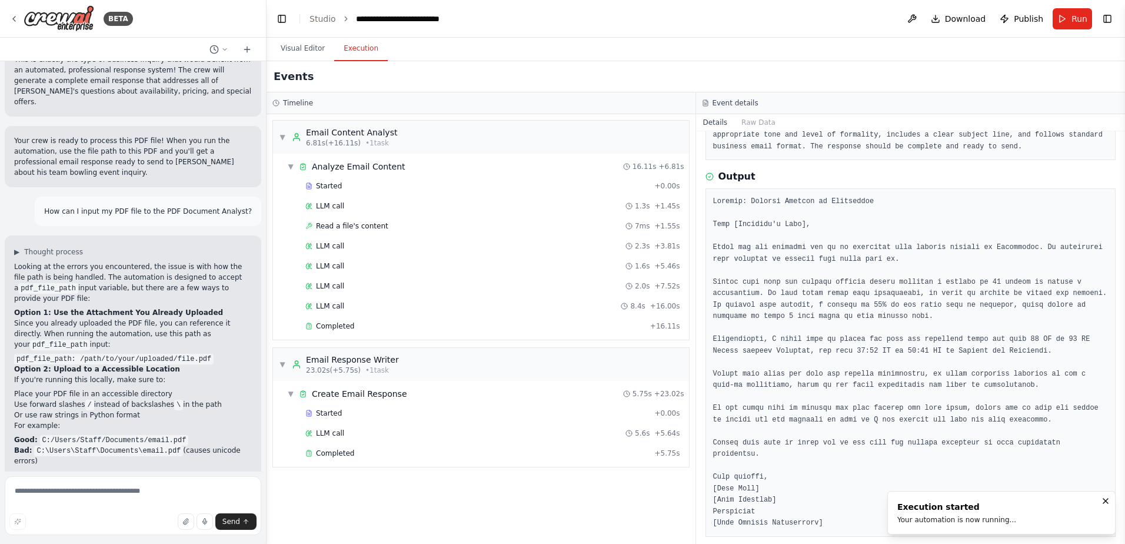
scroll to position [2746, 0]
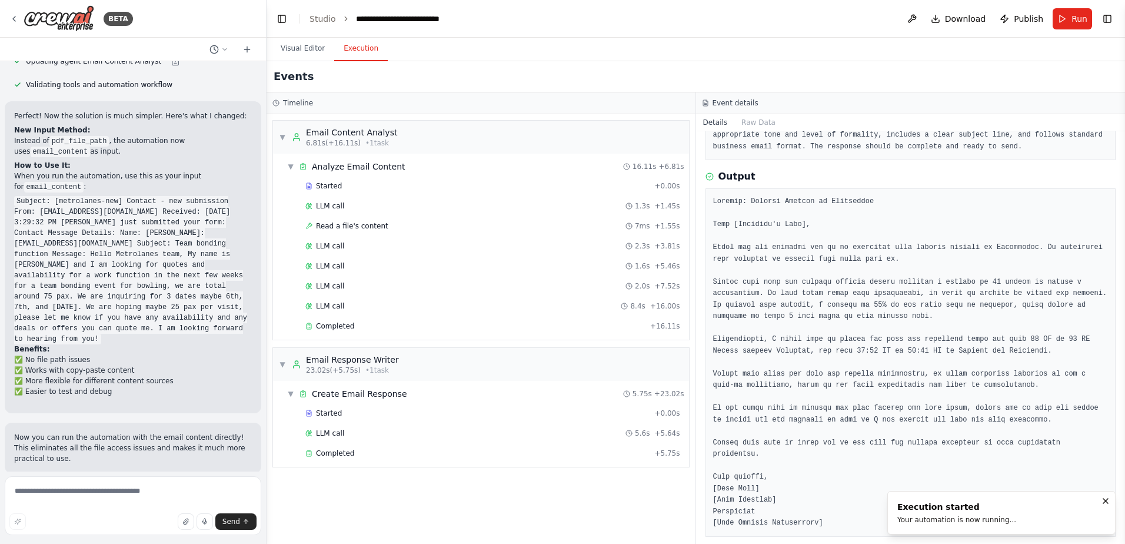
click at [1062, 210] on pre at bounding box center [910, 362] width 395 height 333
click at [469, 449] on div "Completed" at bounding box center [477, 452] width 344 height 9
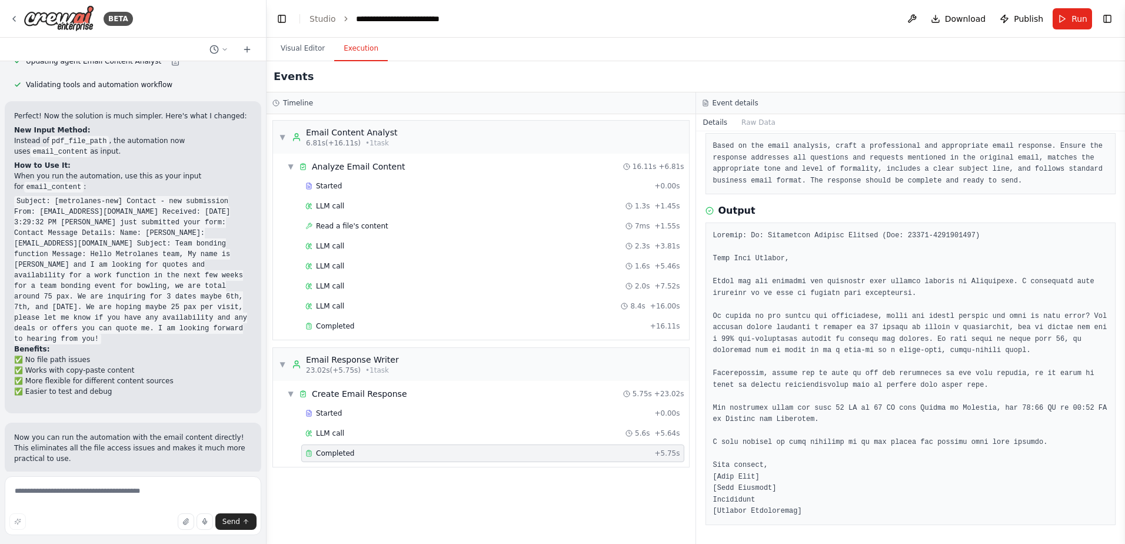
click at [1037, 445] on pre at bounding box center [910, 373] width 395 height 287
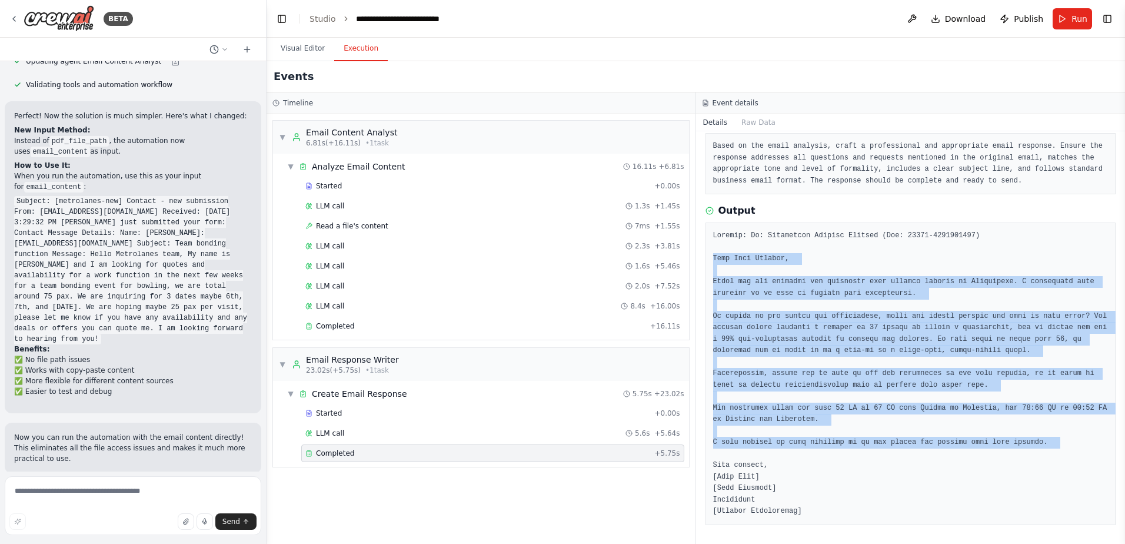
drag, startPoint x: 1085, startPoint y: 458, endPoint x: 710, endPoint y: 260, distance: 424.3
click at [710, 260] on div at bounding box center [911, 373] width 411 height 302
copy pre "Dear [PERSON_NAME], Thank you for reaching out regarding your booking inquiry a…"
click at [1057, 301] on pre at bounding box center [910, 373] width 395 height 287
